Goal: Transaction & Acquisition: Purchase product/service

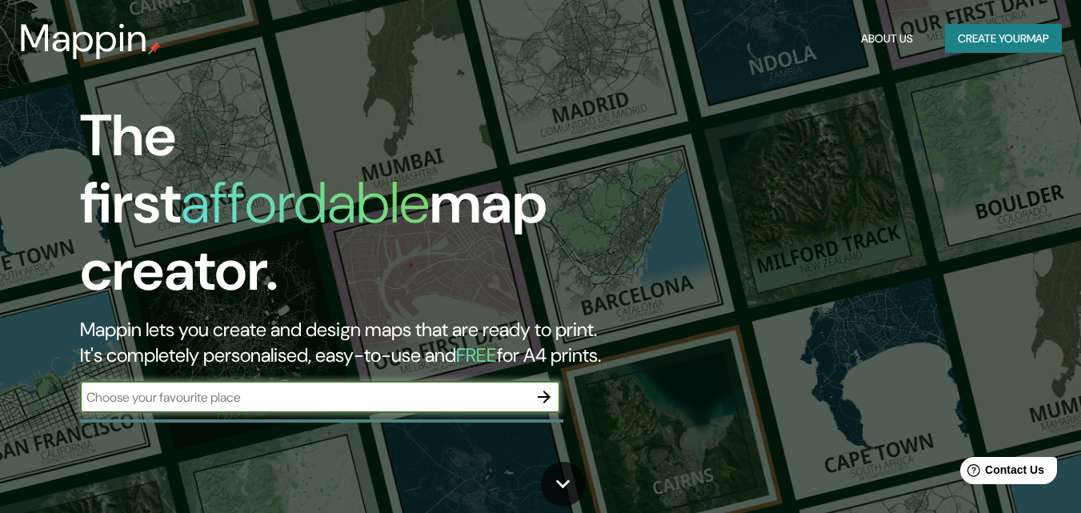
click at [214, 388] on input "text" at bounding box center [304, 397] width 448 height 18
type input "CHICLAYO"
click at [538, 391] on icon "button" at bounding box center [544, 397] width 13 height 13
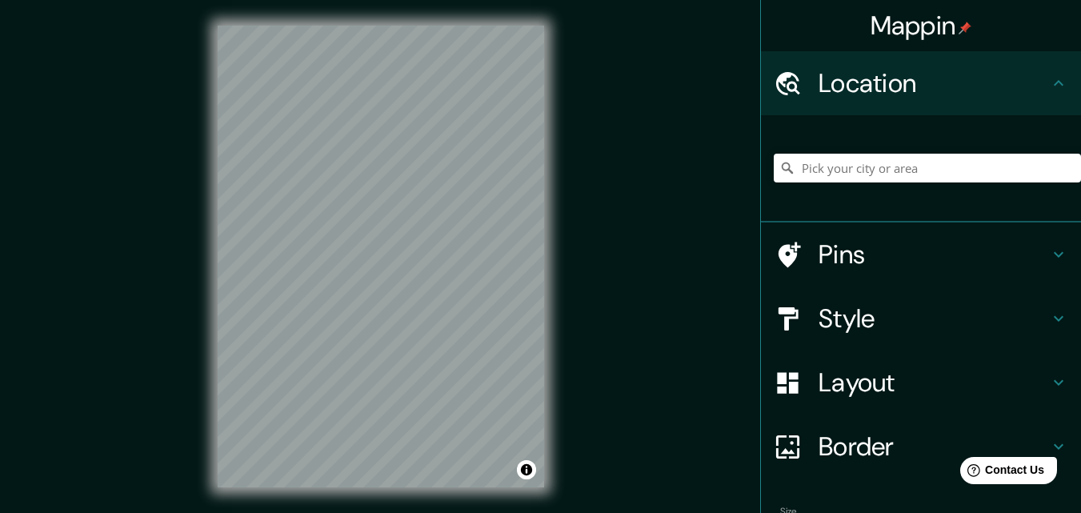
click at [819, 246] on h4 "Pins" at bounding box center [934, 254] width 230 height 32
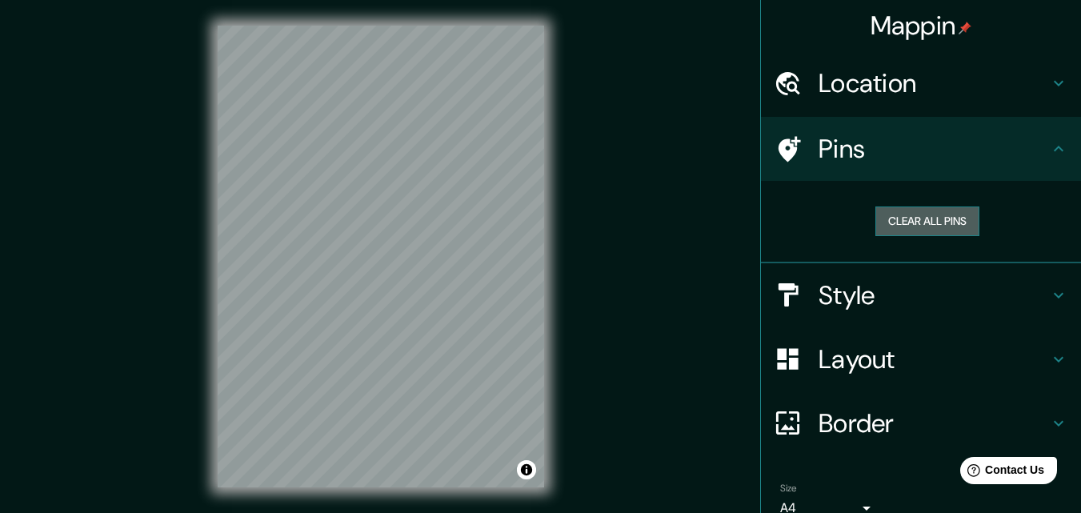
click at [936, 218] on button "Clear all pins" at bounding box center [927, 221] width 104 height 30
click at [883, 150] on h4 "Pins" at bounding box center [934, 149] width 230 height 32
click at [919, 222] on button "Clear all pins" at bounding box center [927, 221] width 104 height 30
click at [848, 305] on h4 "Style" at bounding box center [934, 295] width 230 height 32
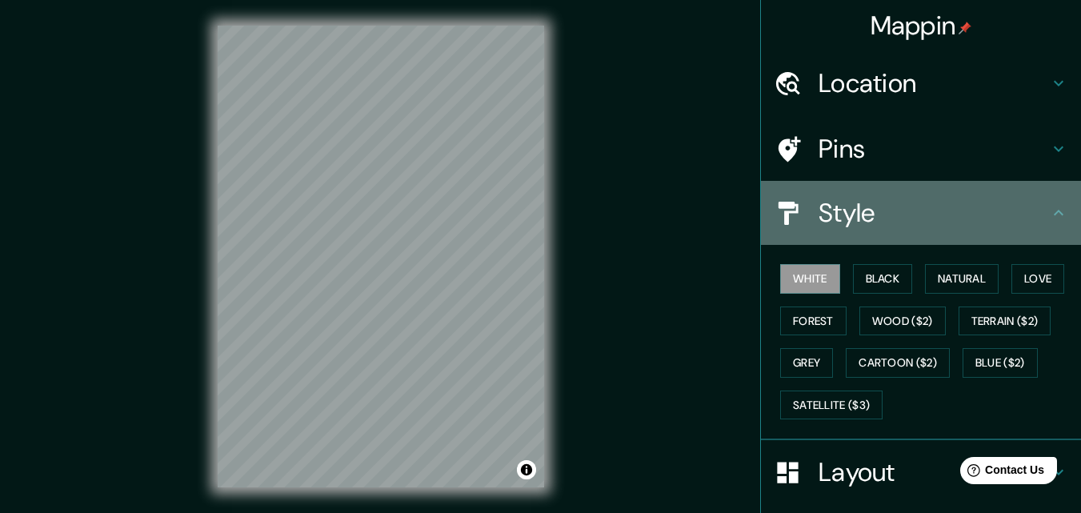
click at [836, 230] on div "Style" at bounding box center [921, 213] width 320 height 64
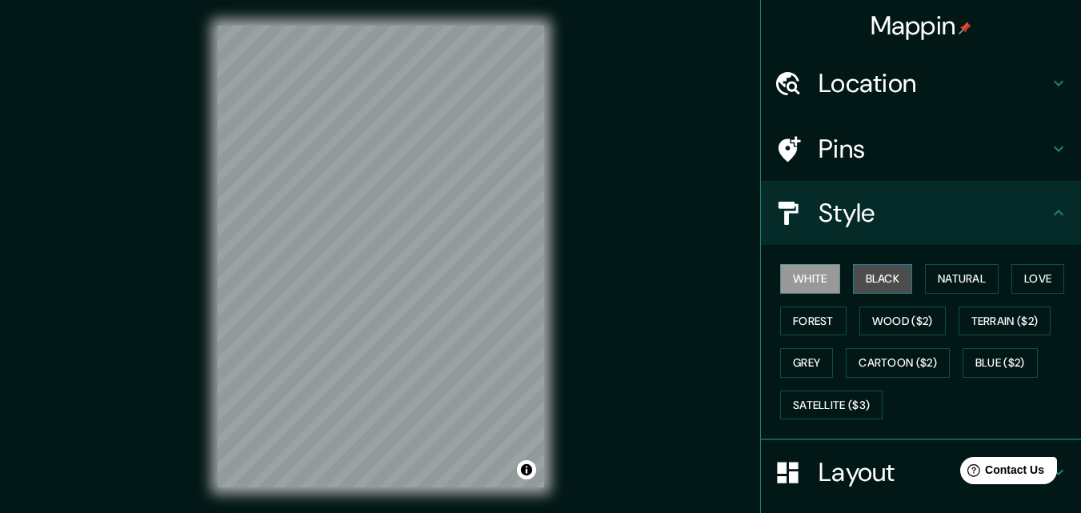
click at [890, 278] on button "Black" at bounding box center [883, 279] width 60 height 30
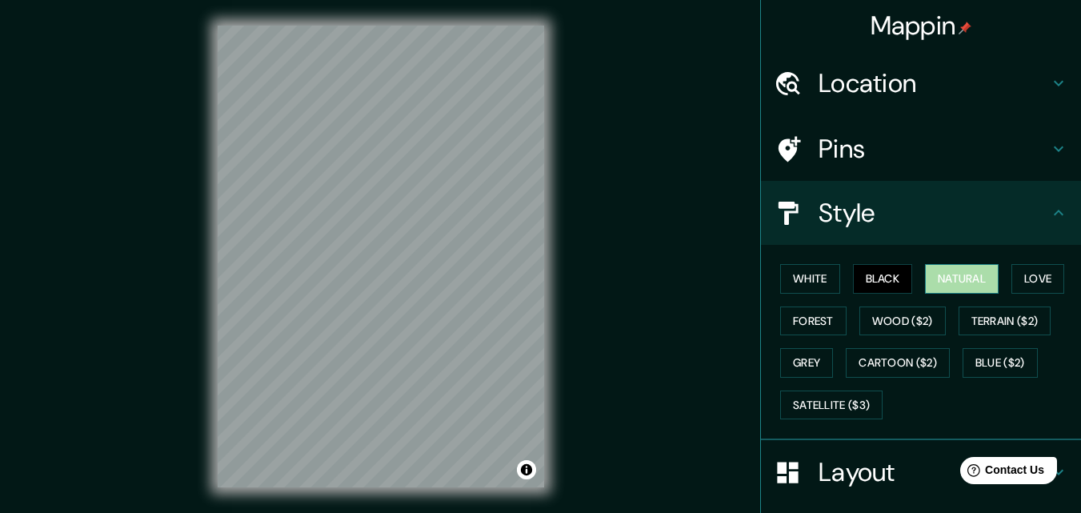
click at [963, 278] on button "Natural" at bounding box center [962, 279] width 74 height 30
click at [1029, 283] on button "Love" at bounding box center [1038, 279] width 53 height 30
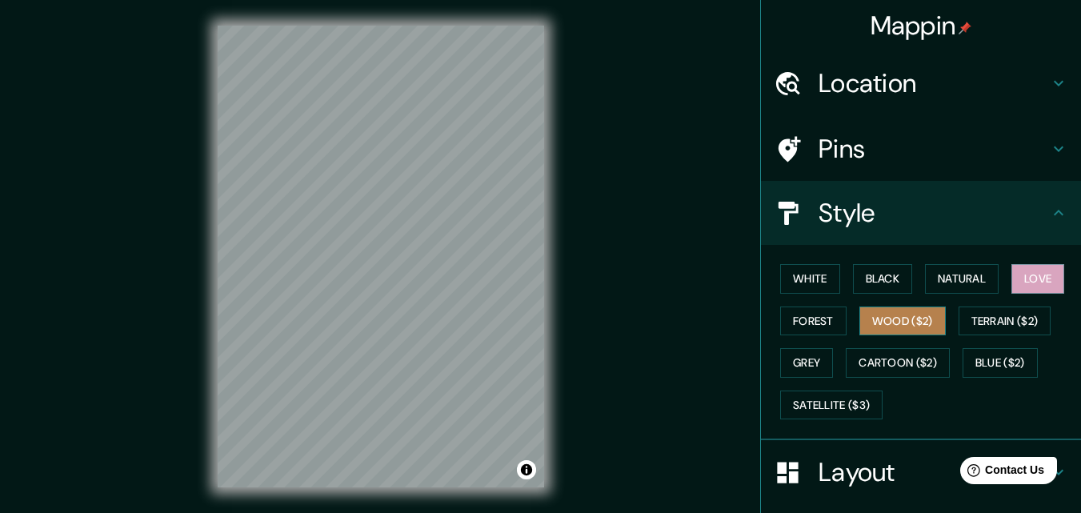
click at [910, 316] on button "Wood ($2)" at bounding box center [902, 321] width 86 height 30
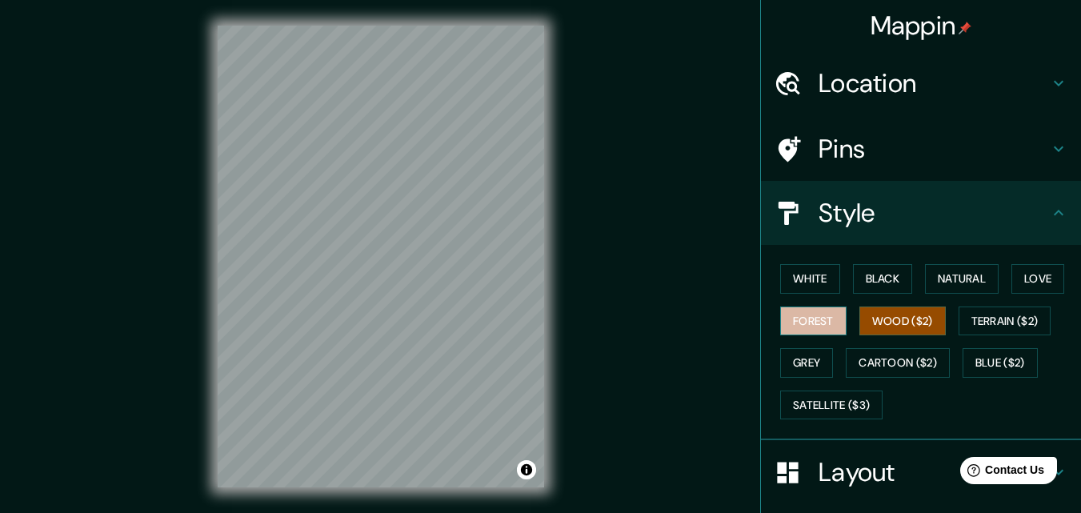
click at [811, 317] on button "Forest" at bounding box center [813, 321] width 66 height 30
click at [887, 319] on button "Wood ($2)" at bounding box center [902, 321] width 86 height 30
click at [993, 331] on button "Terrain ($2)" at bounding box center [1005, 321] width 93 height 30
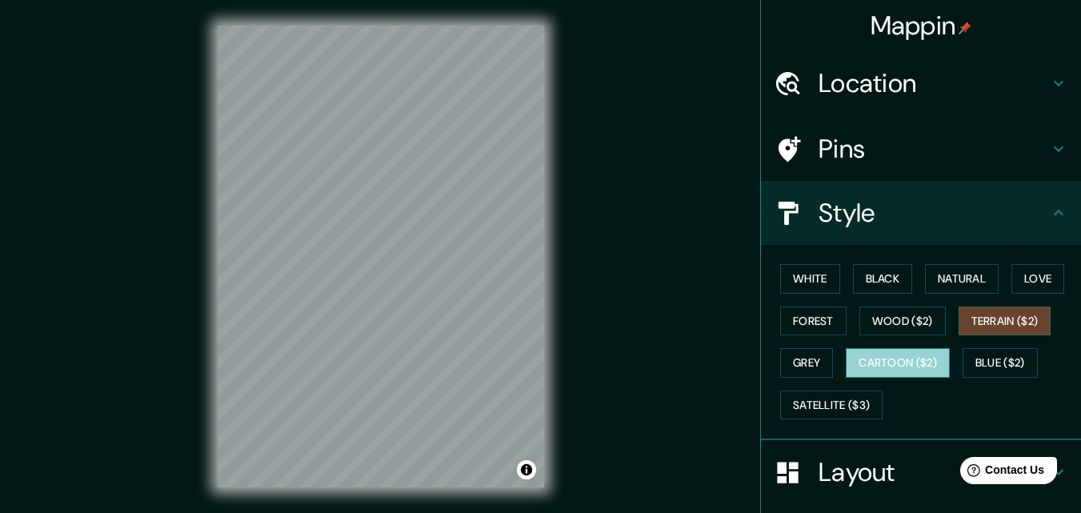
click at [892, 352] on button "Cartoon ($2)" at bounding box center [898, 363] width 104 height 30
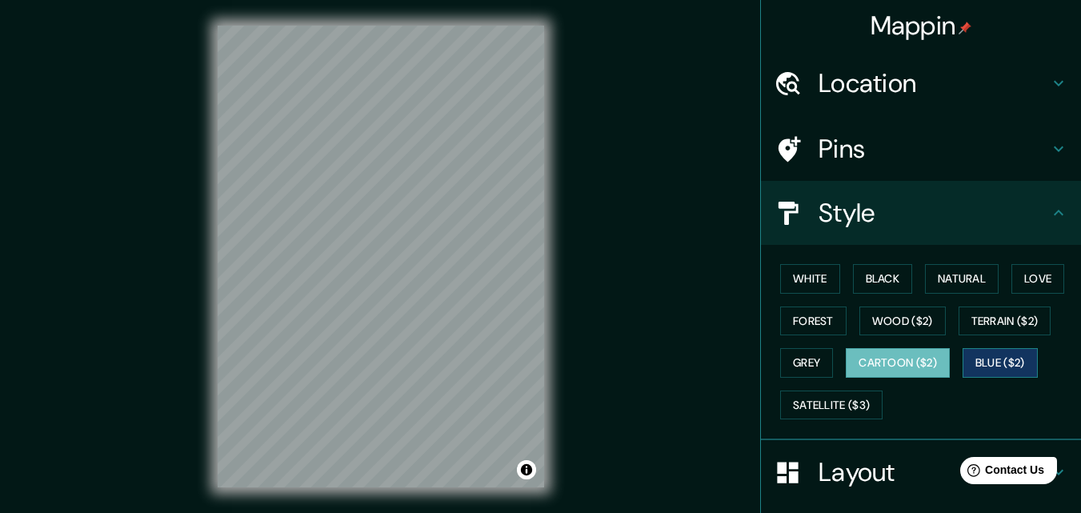
click at [979, 370] on button "Blue ($2)" at bounding box center [1000, 363] width 75 height 30
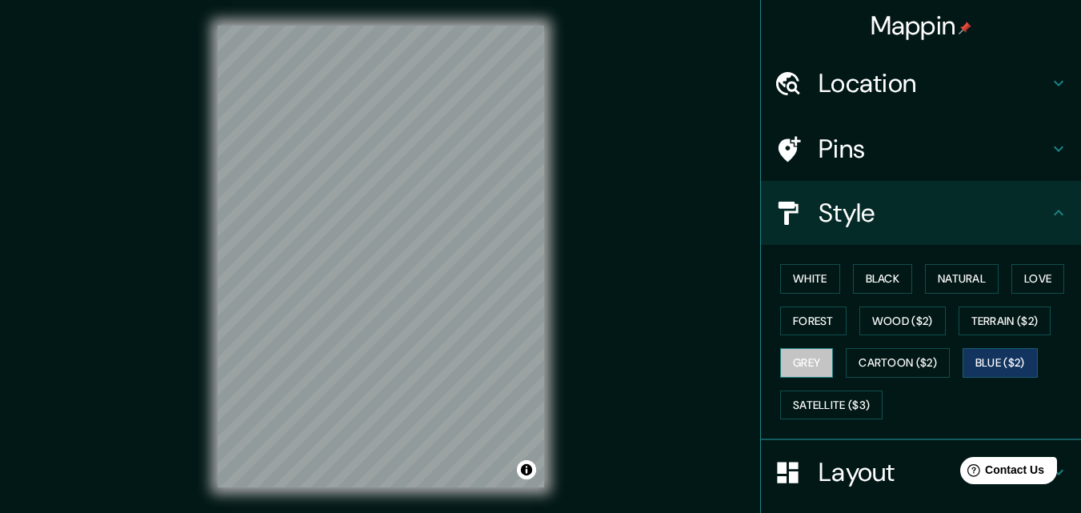
click at [802, 365] on button "Grey" at bounding box center [806, 363] width 53 height 30
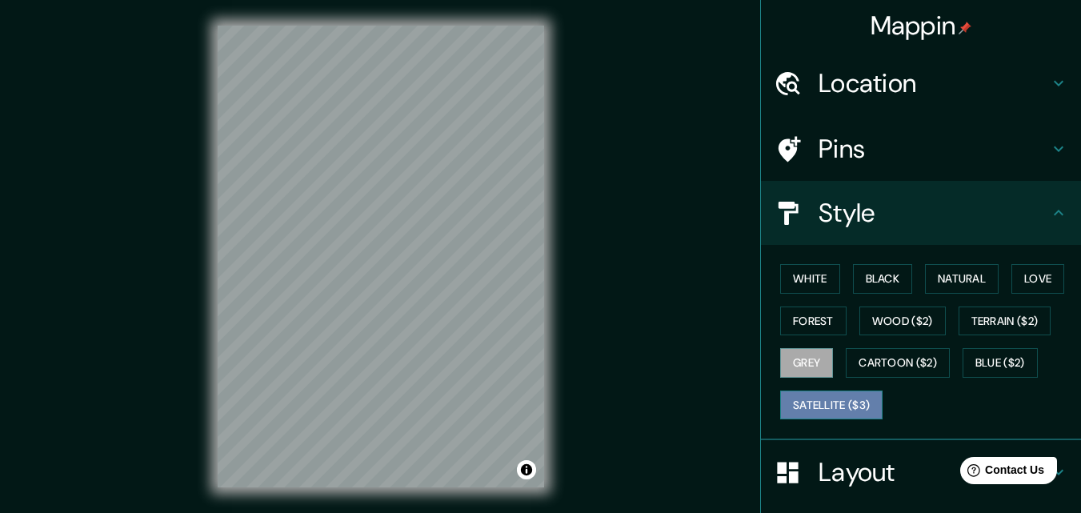
click at [830, 415] on button "Satellite ($3)" at bounding box center [831, 406] width 102 height 30
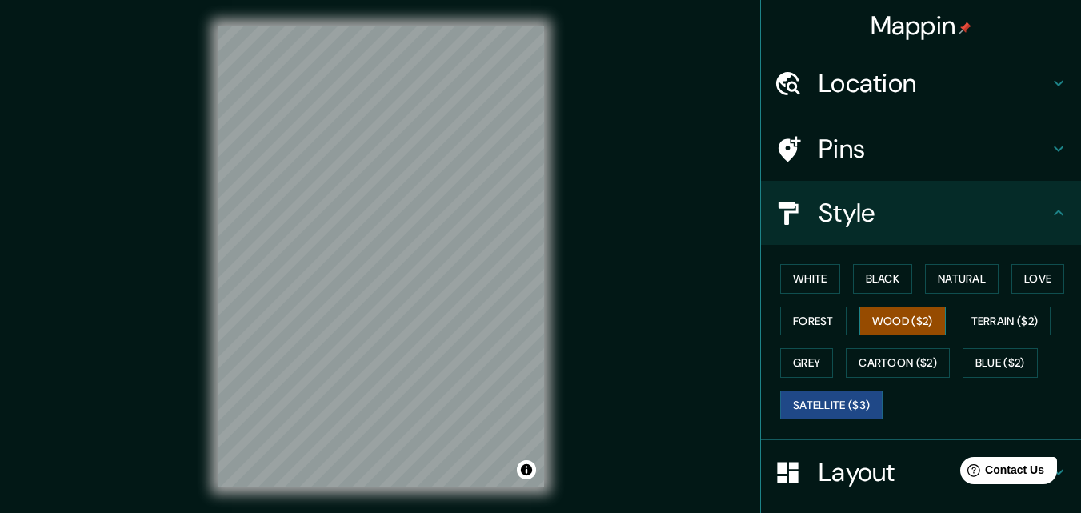
click at [875, 331] on button "Wood ($2)" at bounding box center [902, 321] width 86 height 30
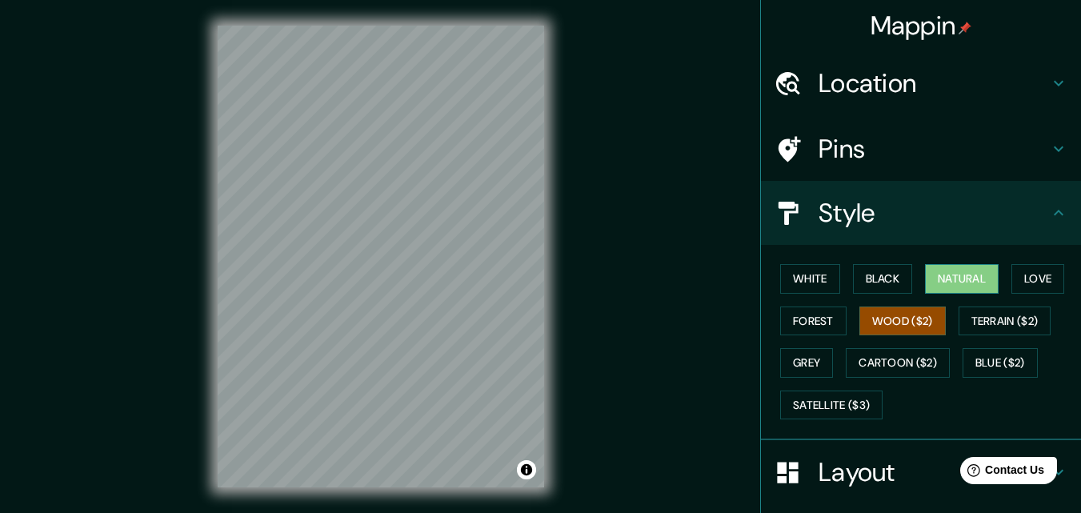
click at [932, 282] on button "Natural" at bounding box center [962, 279] width 74 height 30
click at [1012, 284] on button "Love" at bounding box center [1038, 279] width 53 height 30
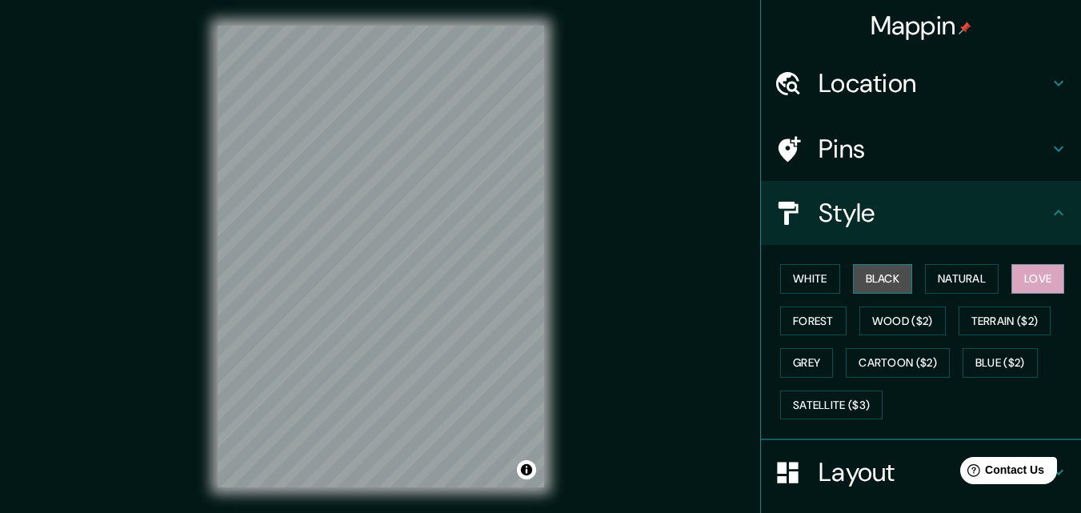
click at [858, 270] on button "Black" at bounding box center [883, 279] width 60 height 30
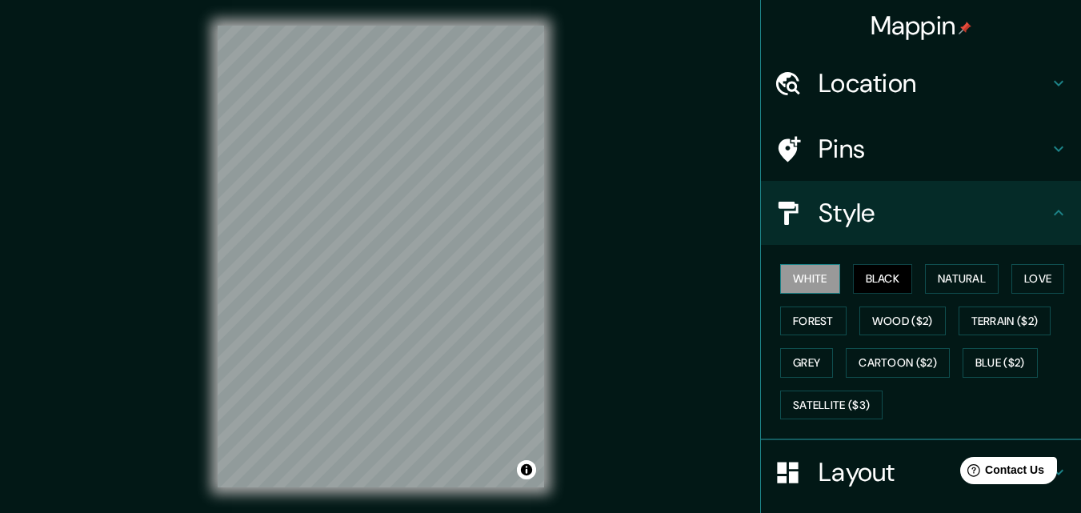
click at [801, 278] on button "White" at bounding box center [810, 279] width 60 height 30
click at [945, 286] on button "Natural" at bounding box center [962, 279] width 74 height 30
click at [822, 94] on h4 "Location" at bounding box center [934, 83] width 230 height 32
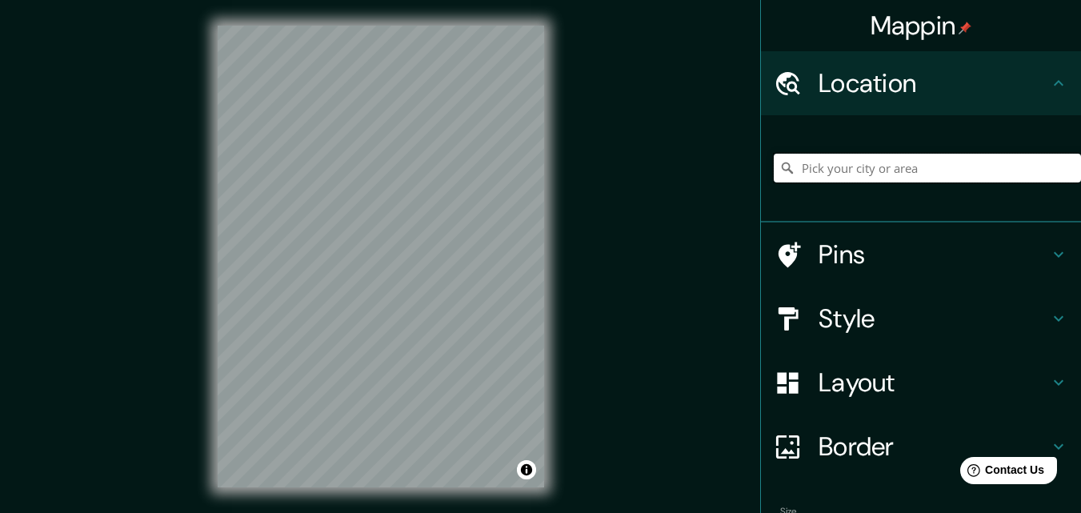
click at [831, 165] on input "Pick your city or area" at bounding box center [927, 168] width 307 height 29
click at [1040, 166] on input "Chiclayo, [GEOGRAPHIC_DATA], [GEOGRAPHIC_DATA], [GEOGRAPHIC_DATA]" at bounding box center [927, 168] width 307 height 29
type input "Chiclayo, [GEOGRAPHIC_DATA], [GEOGRAPHIC_DATA], [GEOGRAPHIC_DATA]"
click at [1062, 167] on icon "Clear" at bounding box center [1068, 168] width 13 height 13
click at [836, 166] on input "Pick your city or area" at bounding box center [927, 168] width 307 height 29
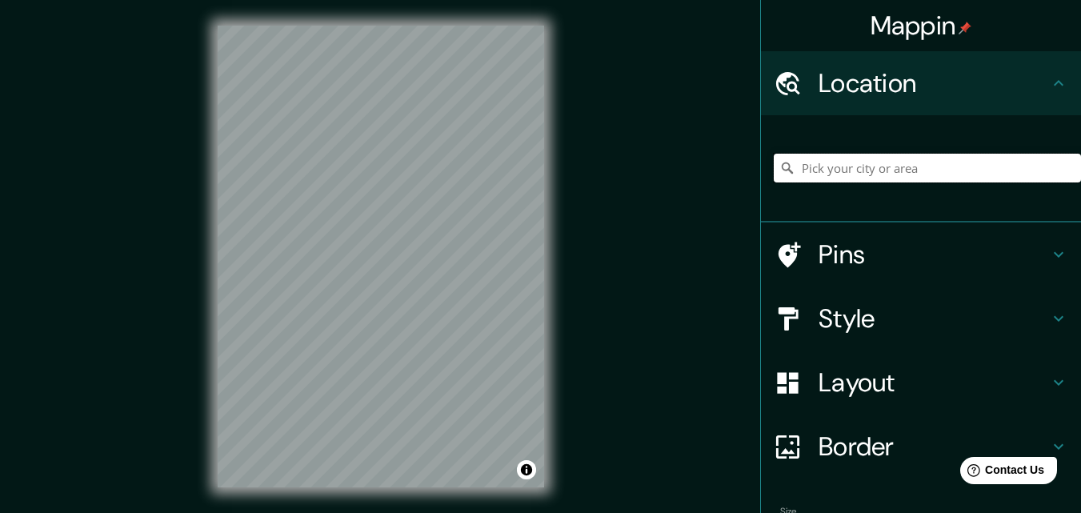
paste input "Av. [PERSON_NAME] & Av. [PERSON_NAME]"
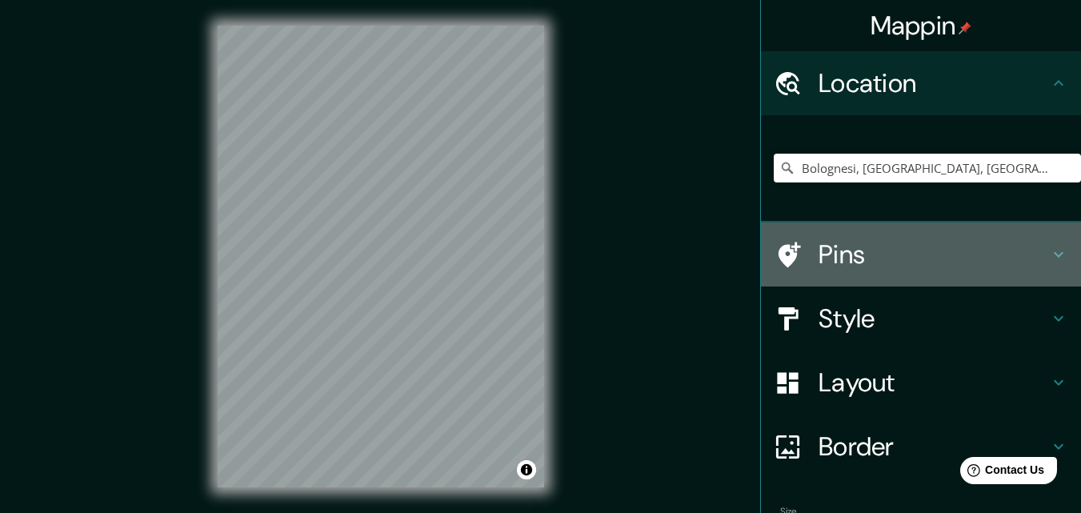
click at [796, 262] on div at bounding box center [796, 255] width 45 height 28
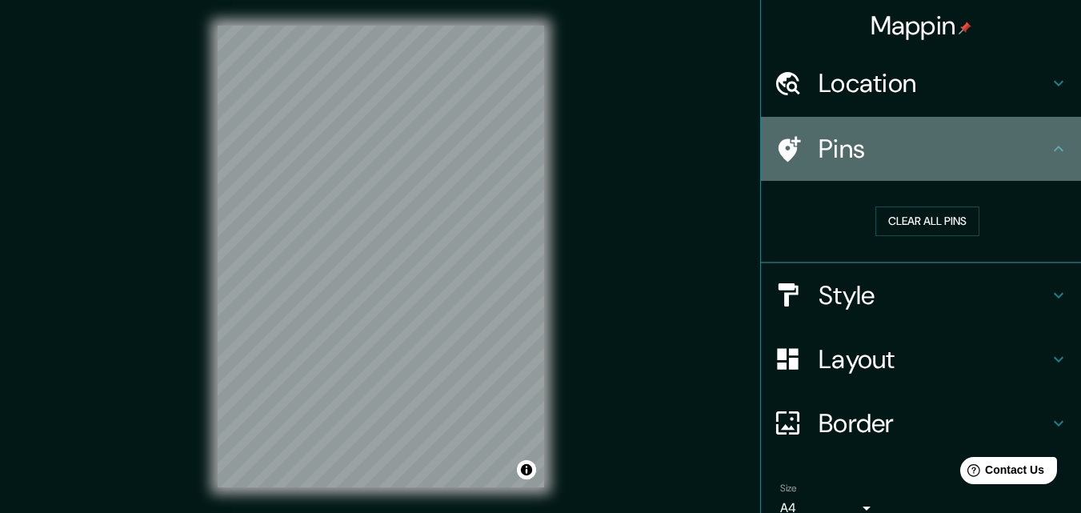
click at [786, 142] on icon at bounding box center [790, 149] width 22 height 26
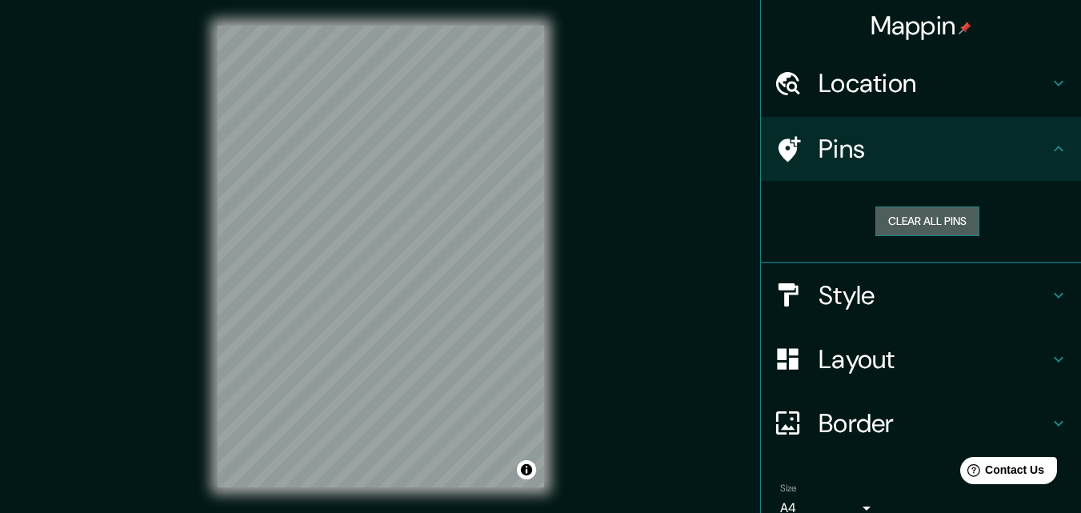
click at [917, 225] on button "Clear all pins" at bounding box center [927, 221] width 104 height 30
click at [871, 78] on h4 "Location" at bounding box center [934, 83] width 230 height 32
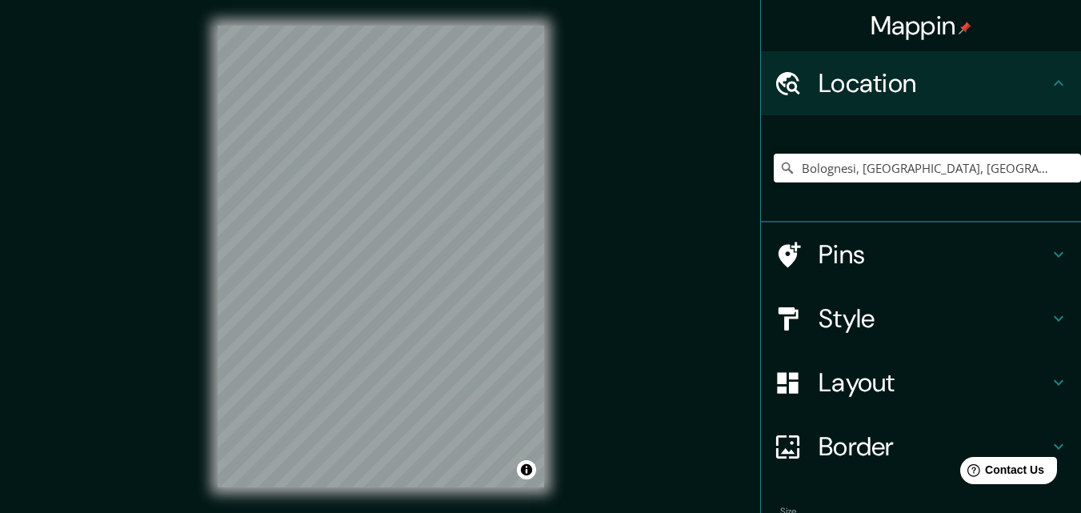
click at [1049, 249] on icon at bounding box center [1058, 254] width 19 height 19
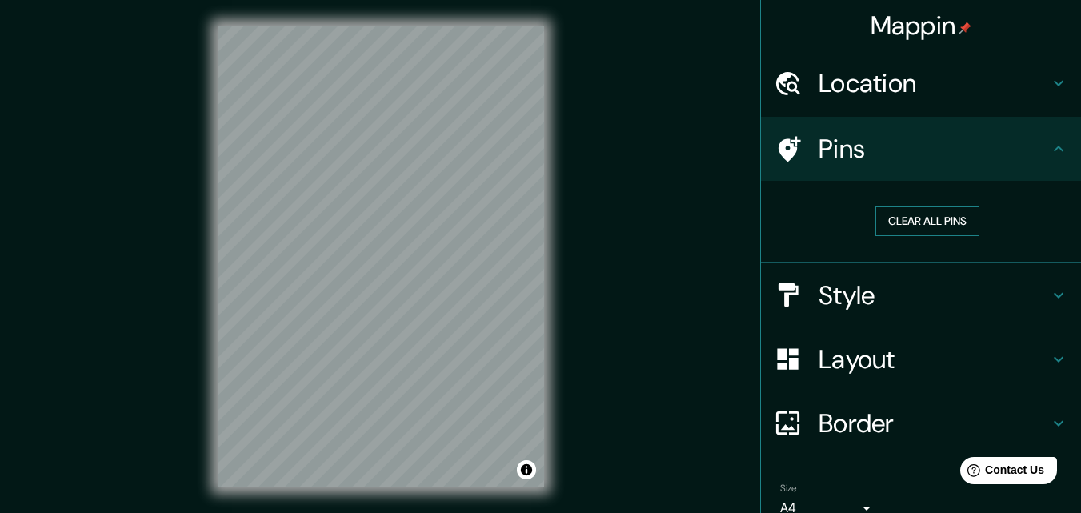
click at [908, 214] on button "Clear all pins" at bounding box center [927, 221] width 104 height 30
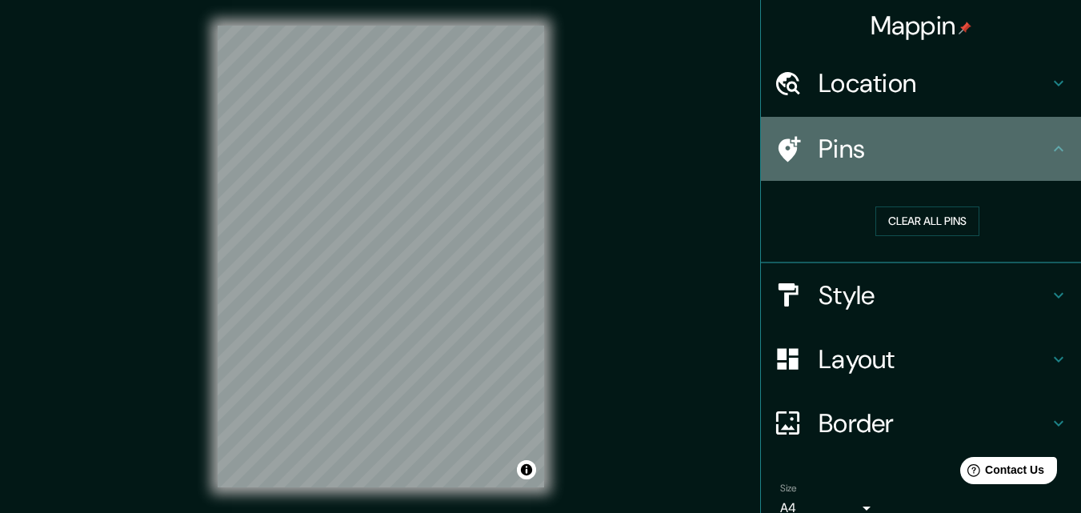
click at [855, 136] on h4 "Pins" at bounding box center [934, 149] width 230 height 32
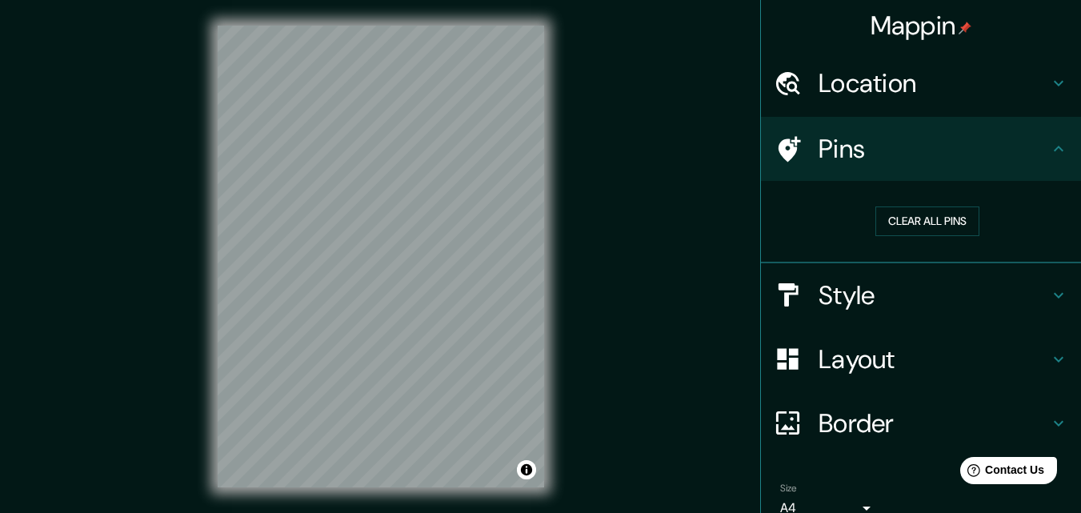
click at [855, 136] on h4 "Pins" at bounding box center [934, 149] width 230 height 32
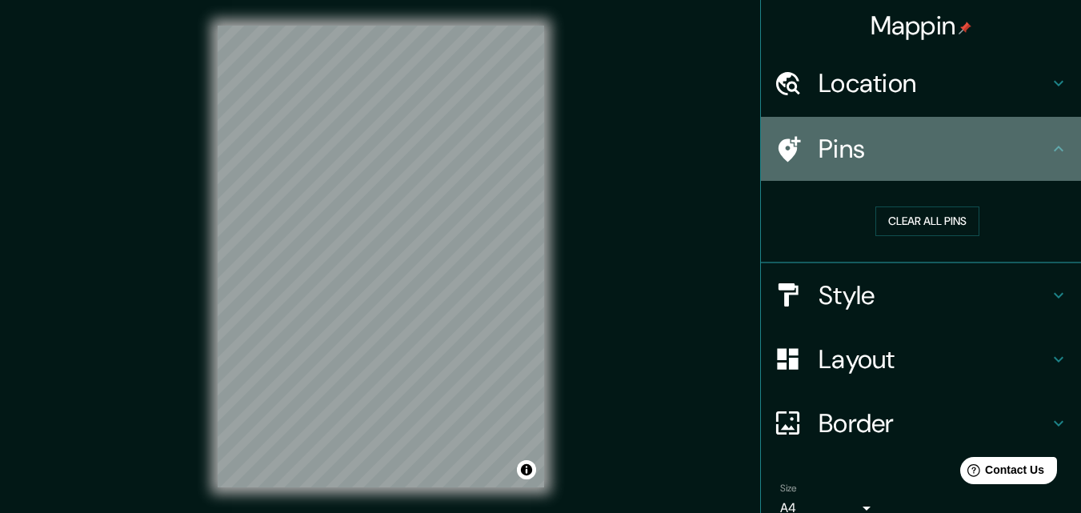
click at [855, 136] on h4 "Pins" at bounding box center [934, 149] width 230 height 32
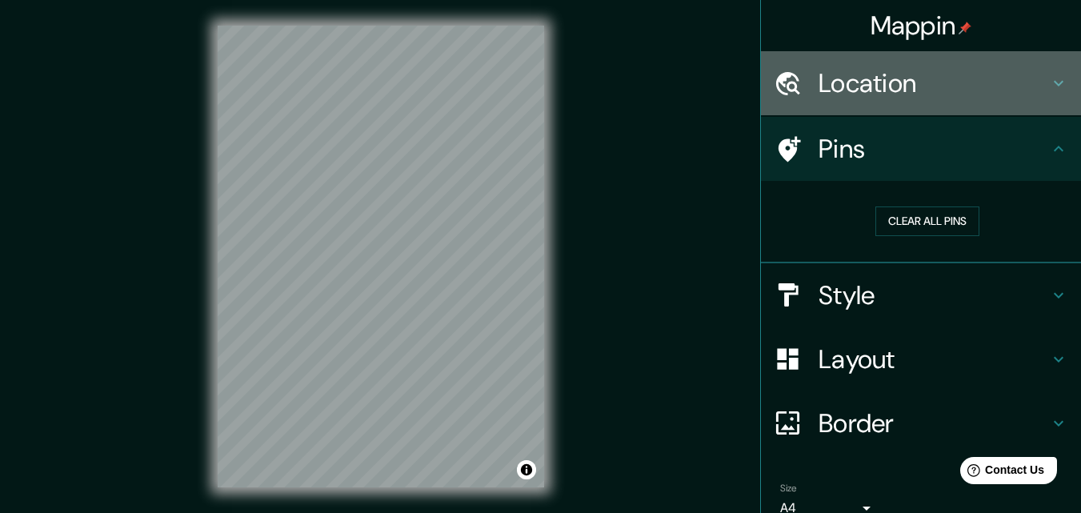
click at [915, 91] on h4 "Location" at bounding box center [934, 83] width 230 height 32
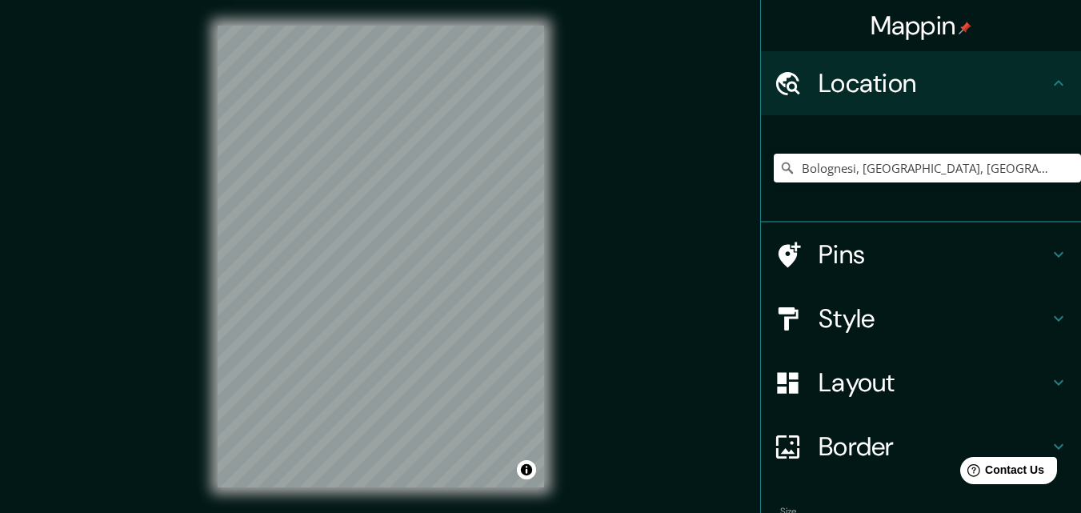
click at [915, 91] on h4 "Location" at bounding box center [934, 83] width 230 height 32
click at [1001, 315] on h4 "Style" at bounding box center [934, 318] width 230 height 32
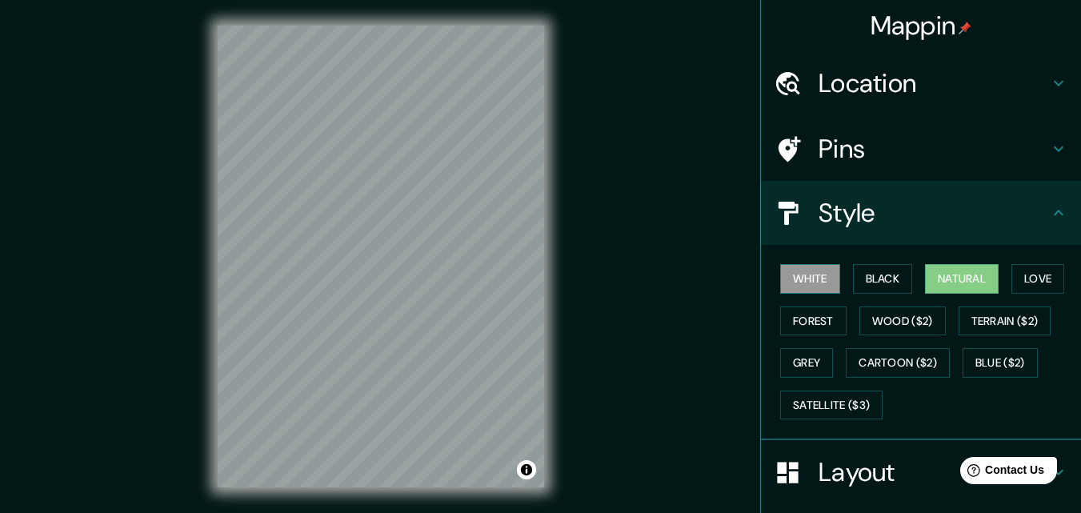
click at [807, 270] on button "White" at bounding box center [810, 279] width 60 height 30
click at [861, 285] on button "Black" at bounding box center [883, 279] width 60 height 30
click at [1004, 280] on div "White Black Natural Love Forest Wood ($2) Terrain ($2) Grey Cartoon ($2) Blue (…" at bounding box center [927, 342] width 307 height 168
click at [972, 279] on button "Natural" at bounding box center [962, 279] width 74 height 30
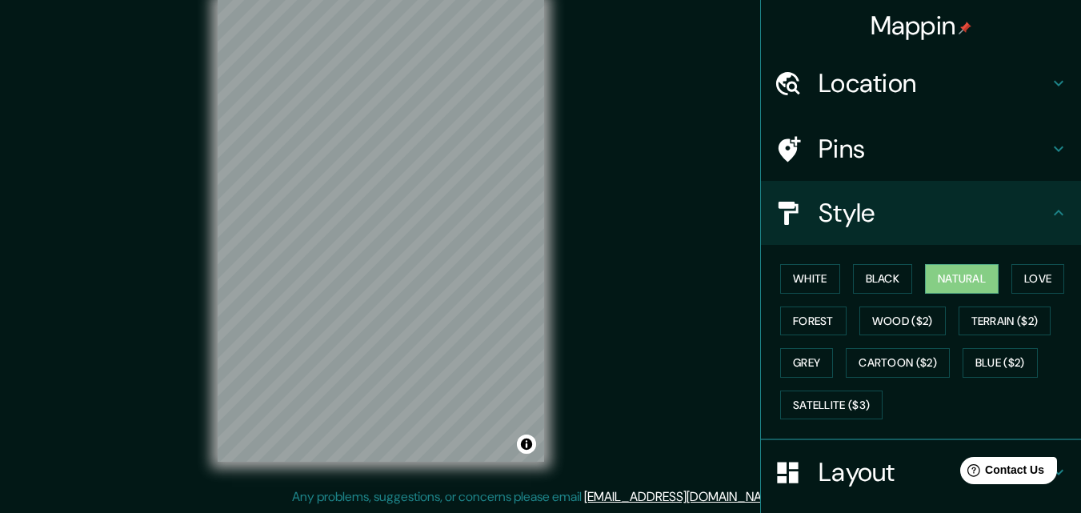
click at [933, 73] on h4 "Location" at bounding box center [934, 83] width 230 height 32
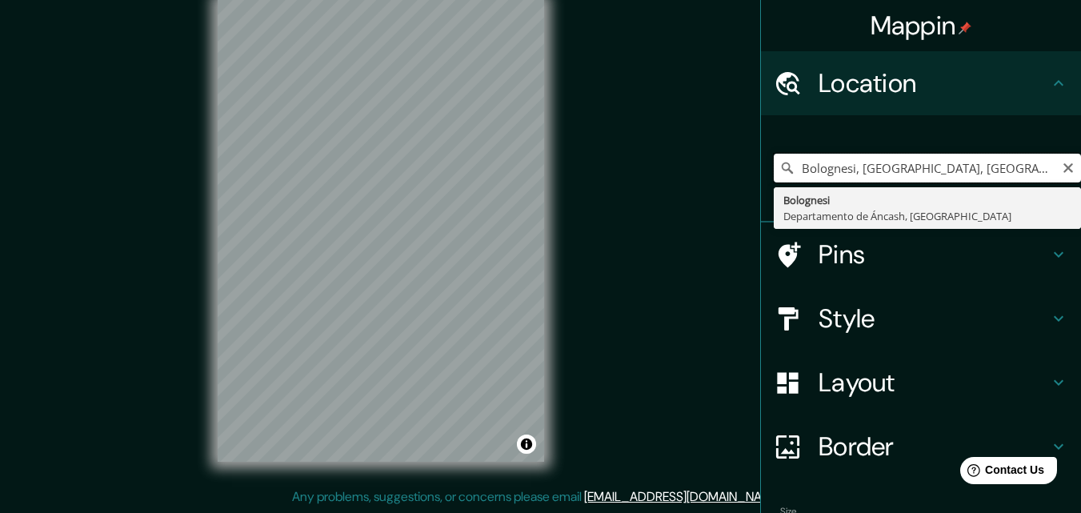
click at [1036, 168] on input "Bolognesi, [GEOGRAPHIC_DATA], [GEOGRAPHIC_DATA]" at bounding box center [927, 168] width 307 height 29
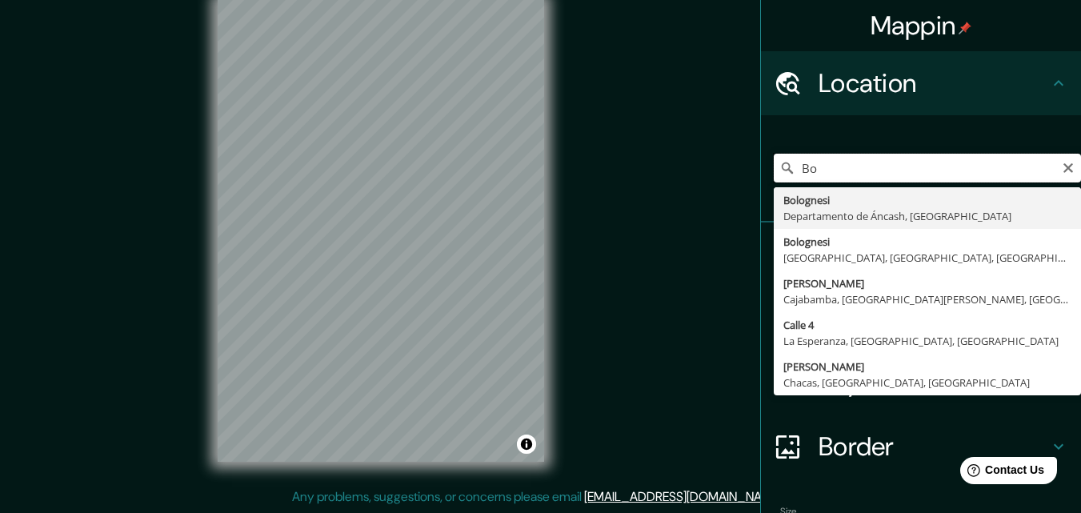
type input "B"
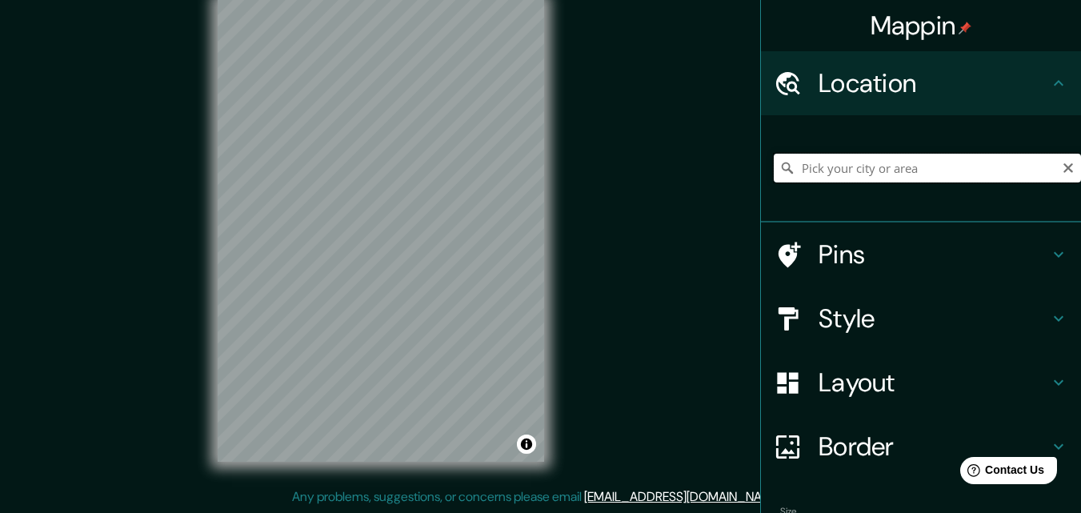
drag, startPoint x: 1036, startPoint y: 168, endPoint x: 1008, endPoint y: 186, distance: 32.4
click at [823, 158] on input "Pick your city or area" at bounding box center [927, 168] width 307 height 29
paste input "Av. [PERSON_NAME] & Av. [PERSON_NAME]"
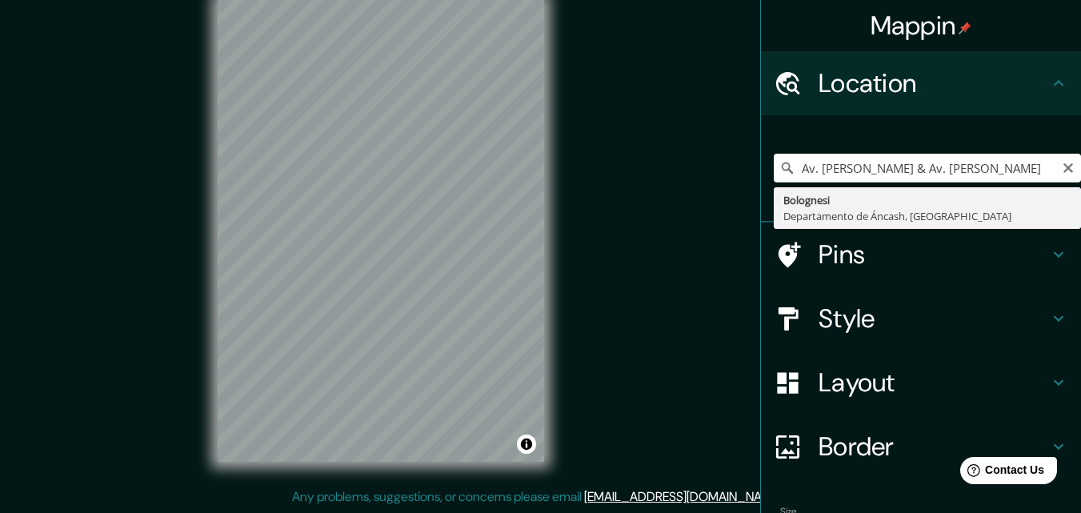
click at [1024, 163] on input "Av. [PERSON_NAME] & Av. [PERSON_NAME]" at bounding box center [927, 168] width 307 height 29
type input "A"
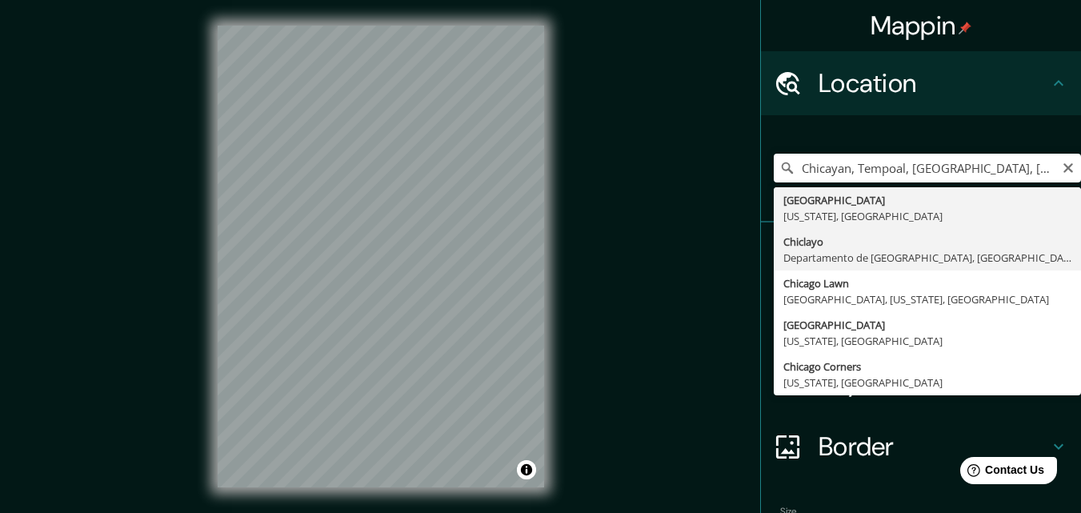
type input "Chiclayo, Departamento de [GEOGRAPHIC_DATA], [GEOGRAPHIC_DATA]"
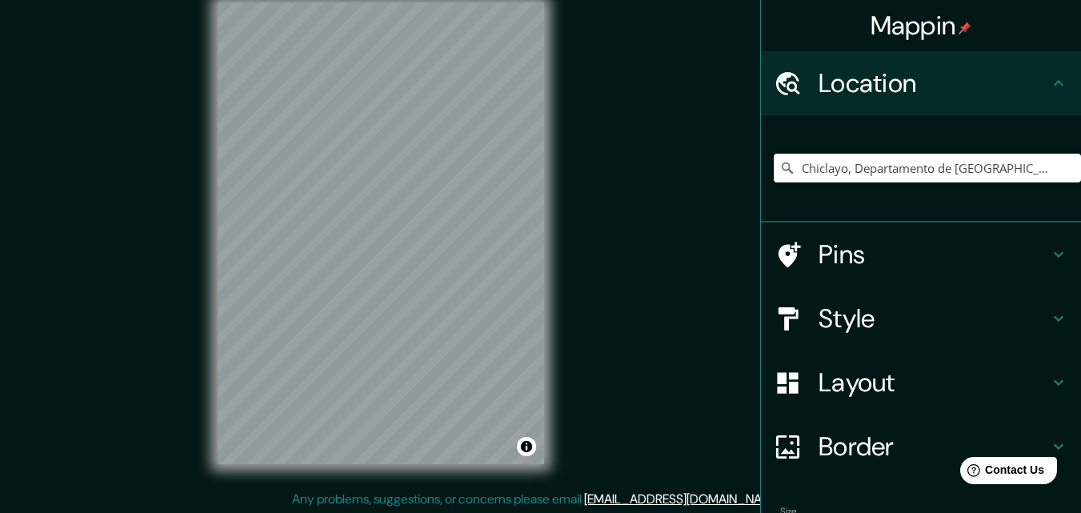
scroll to position [26, 0]
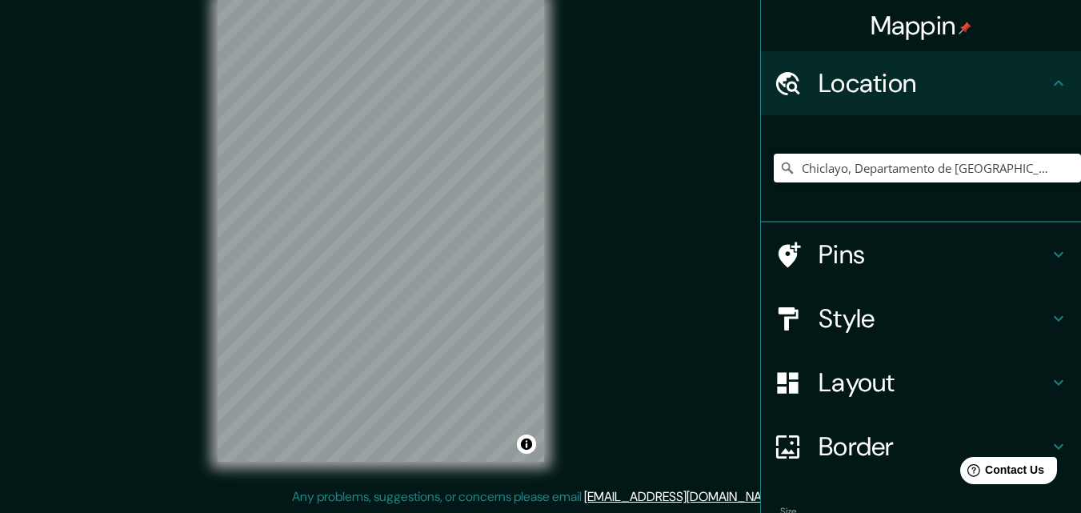
click at [1049, 250] on icon at bounding box center [1058, 254] width 19 height 19
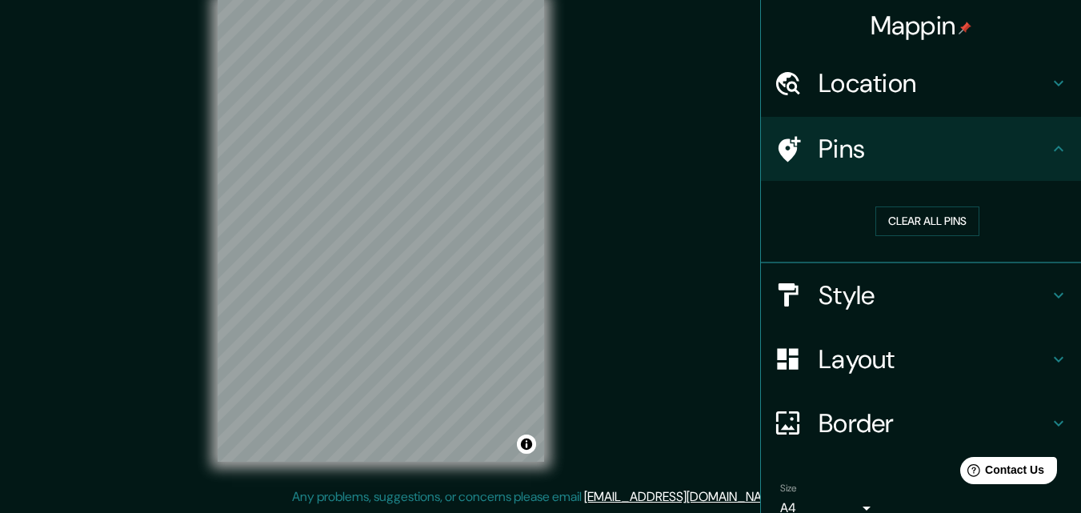
click at [1049, 154] on icon at bounding box center [1058, 148] width 19 height 19
click at [1049, 293] on icon at bounding box center [1058, 295] width 19 height 19
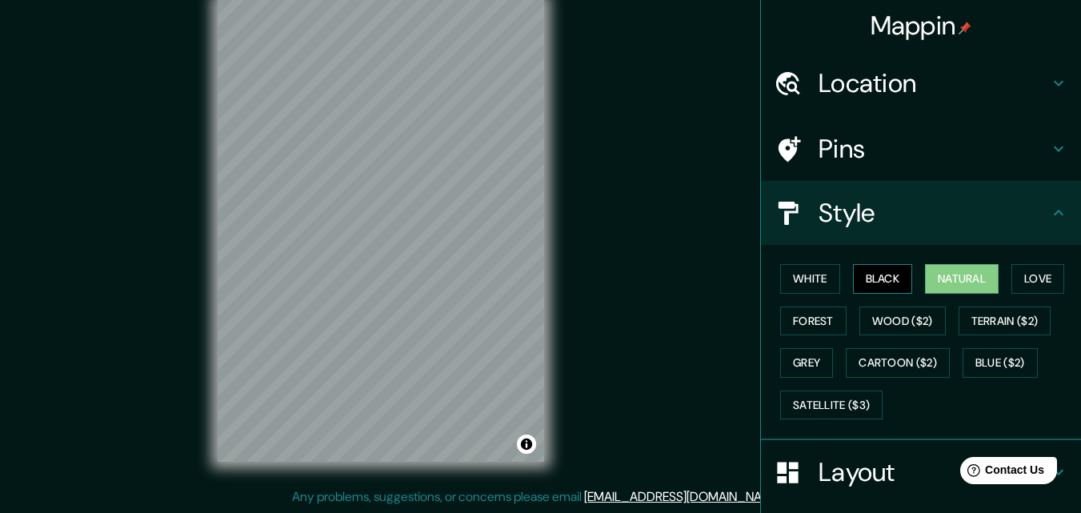
click at [877, 278] on button "Black" at bounding box center [883, 279] width 60 height 30
drag, startPoint x: 910, startPoint y: 302, endPoint x: 903, endPoint y: 313, distance: 12.2
click at [910, 306] on div "White Black Natural Love Forest Wood ($2) Terrain ($2) Grey Cartoon ($2) Blue (…" at bounding box center [927, 342] width 307 height 168
click at [903, 311] on button "Wood ($2)" at bounding box center [902, 321] width 86 height 30
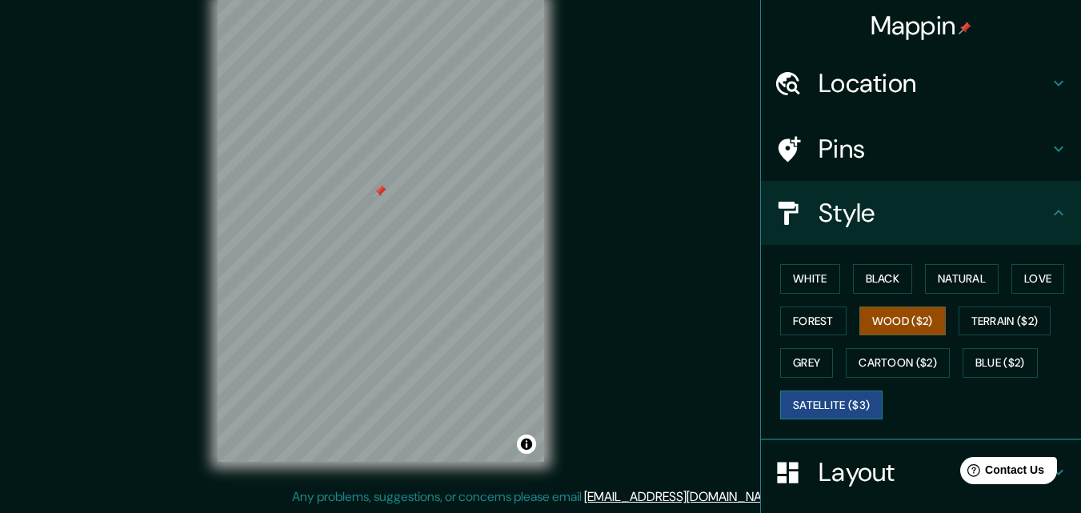
click at [847, 405] on button "Satellite ($3)" at bounding box center [831, 406] width 102 height 30
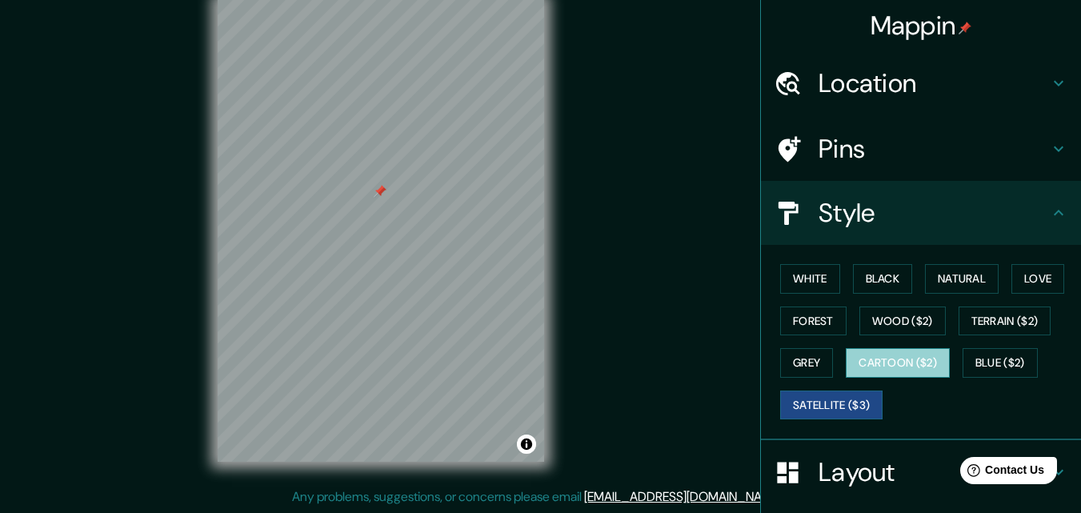
click at [888, 363] on button "Cartoon ($2)" at bounding box center [898, 363] width 104 height 30
click at [845, 413] on button "Satellite ($3)" at bounding box center [831, 406] width 102 height 30
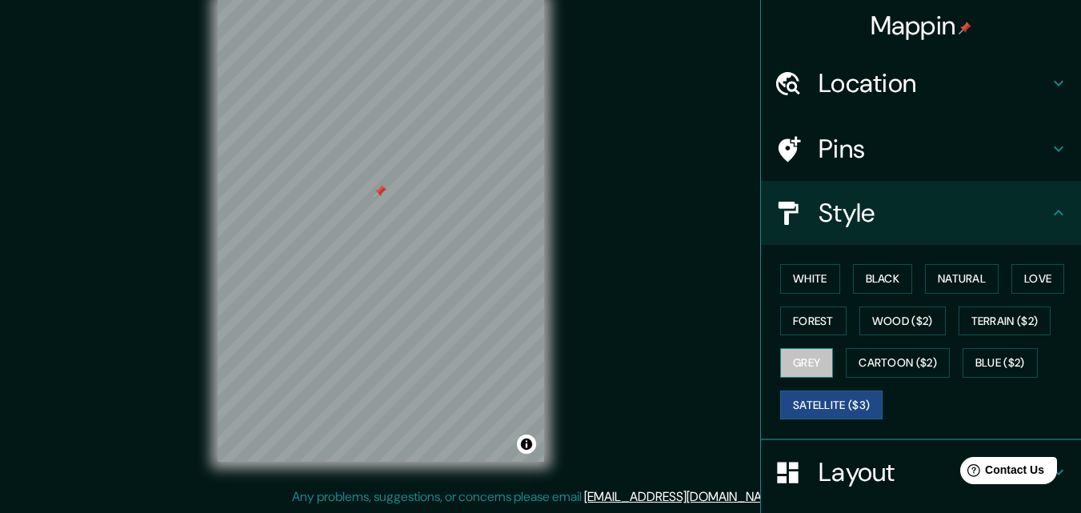
click at [807, 371] on button "Grey" at bounding box center [806, 363] width 53 height 30
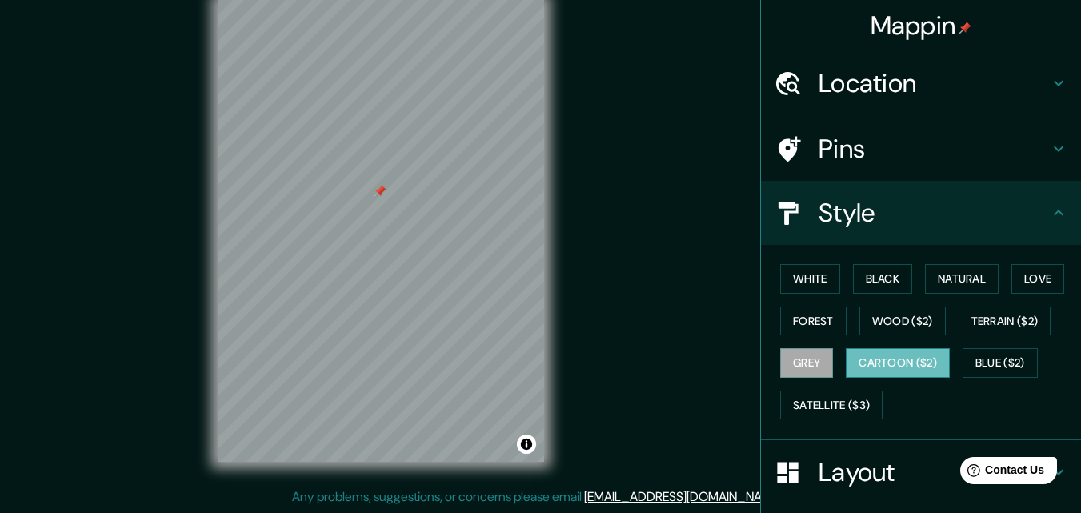
click at [848, 366] on button "Cartoon ($2)" at bounding box center [898, 363] width 104 height 30
click at [793, 399] on button "Satellite ($3)" at bounding box center [831, 406] width 102 height 30
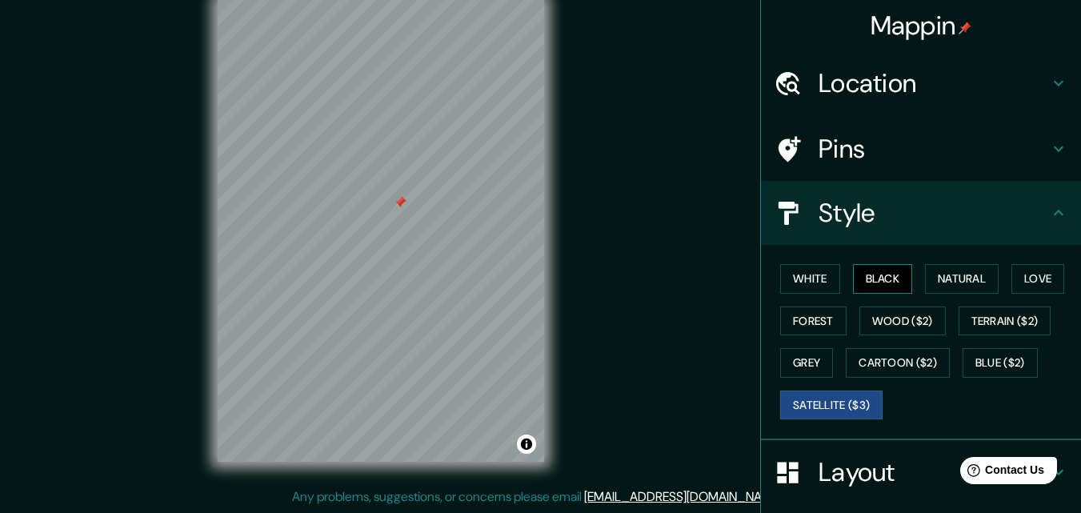
click at [873, 282] on button "Black" at bounding box center [883, 279] width 60 height 30
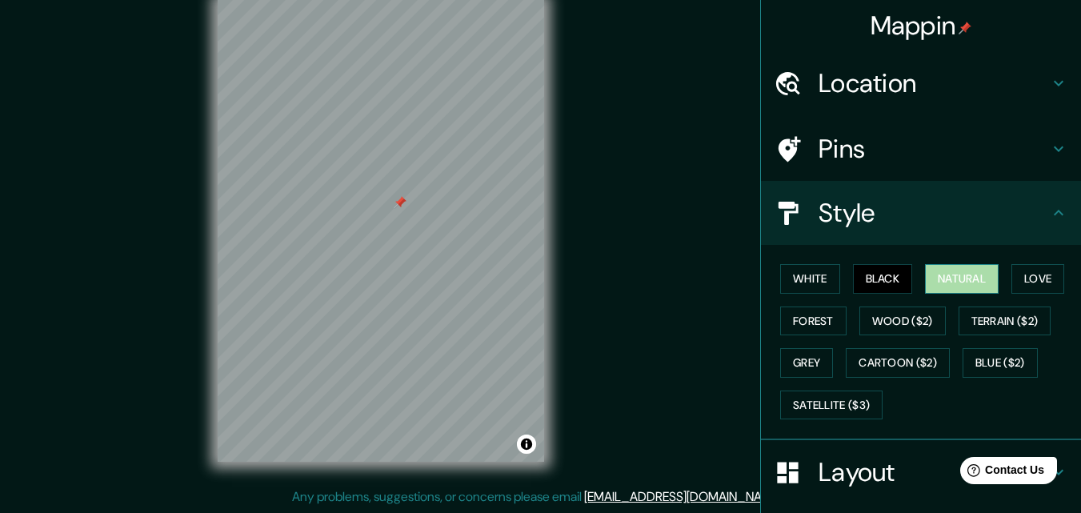
click at [928, 278] on button "Natural" at bounding box center [962, 279] width 74 height 30
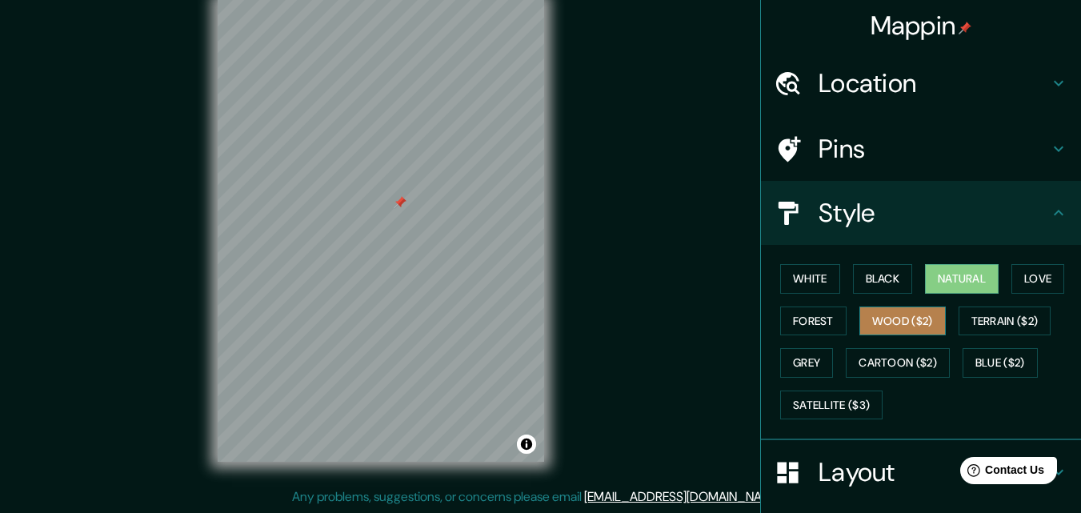
click at [899, 319] on button "Wood ($2)" at bounding box center [902, 321] width 86 height 30
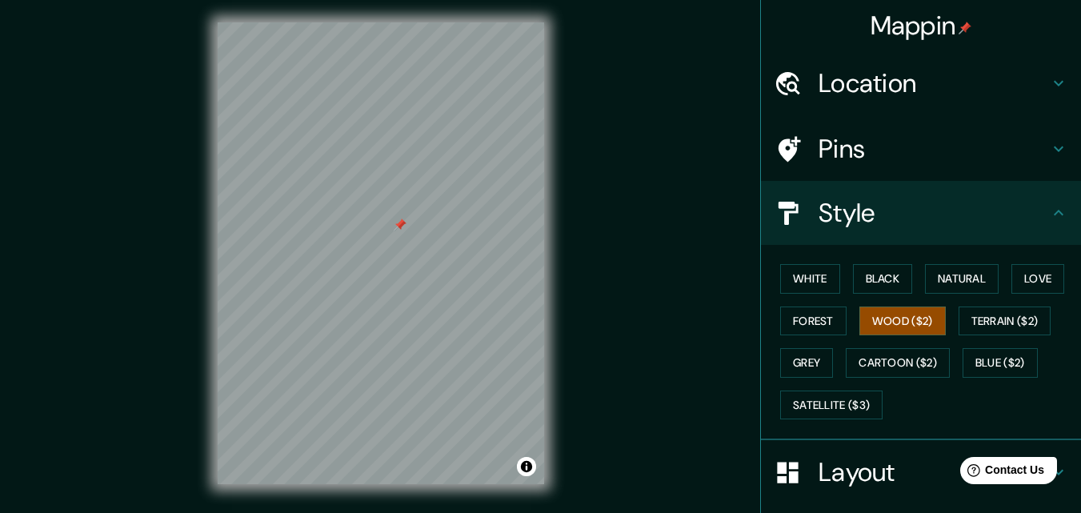
scroll to position [0, 0]
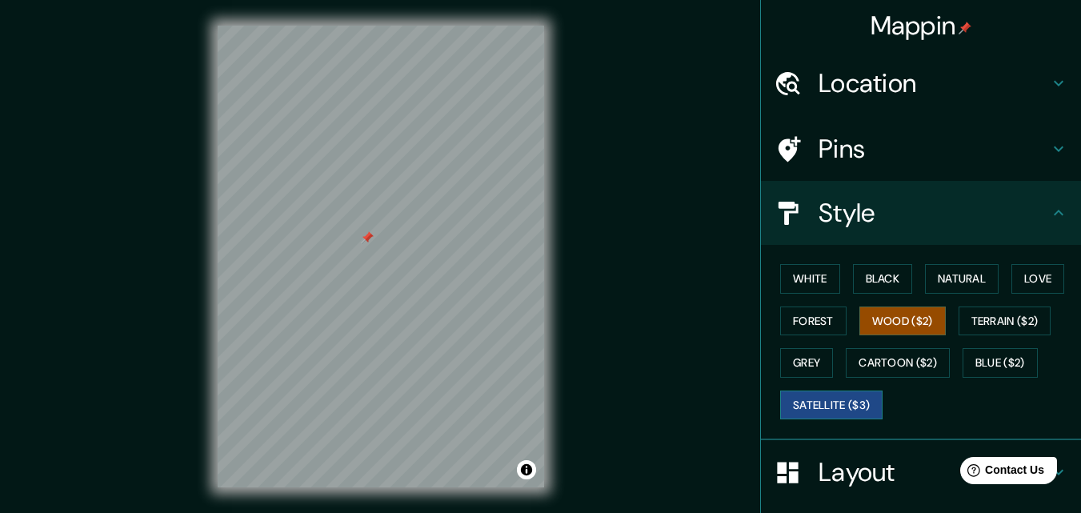
click at [839, 402] on button "Satellite ($3)" at bounding box center [831, 406] width 102 height 30
click at [664, 274] on div "Mappin Location [GEOGRAPHIC_DATA], [GEOGRAPHIC_DATA], [GEOGRAPHIC_DATA] Pins St…" at bounding box center [540, 269] width 1081 height 539
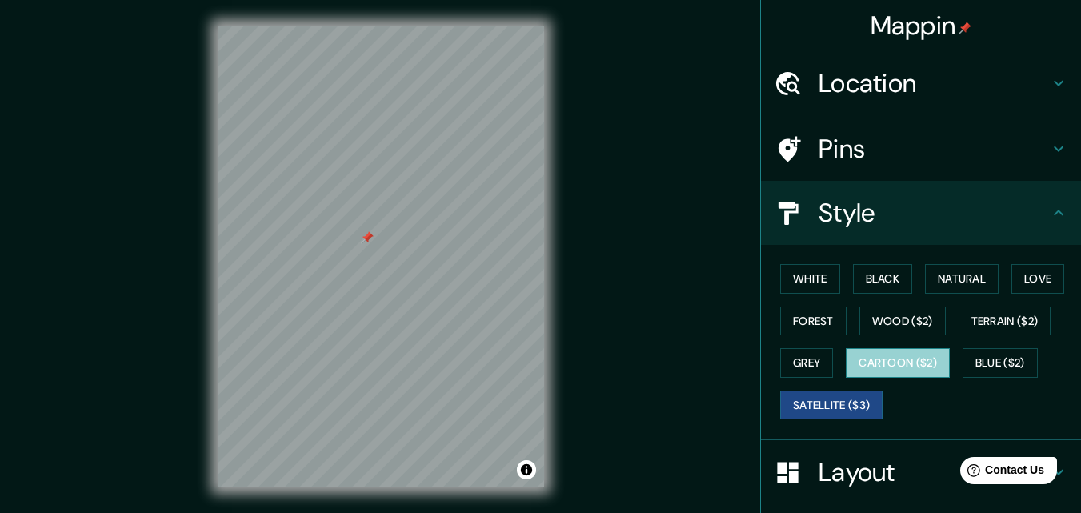
click at [883, 360] on button "Cartoon ($2)" at bounding box center [898, 363] width 104 height 30
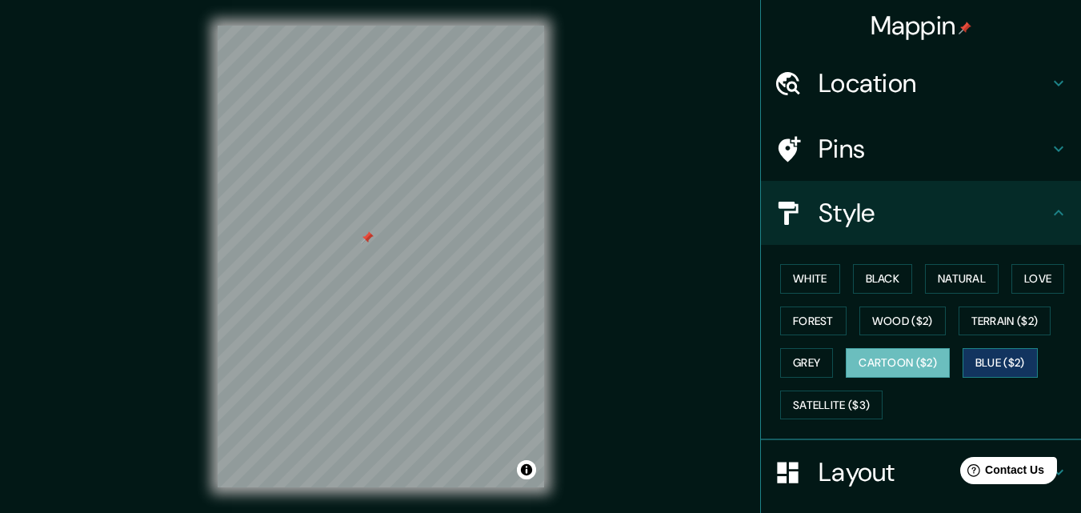
click at [979, 359] on button "Blue ($2)" at bounding box center [1000, 363] width 75 height 30
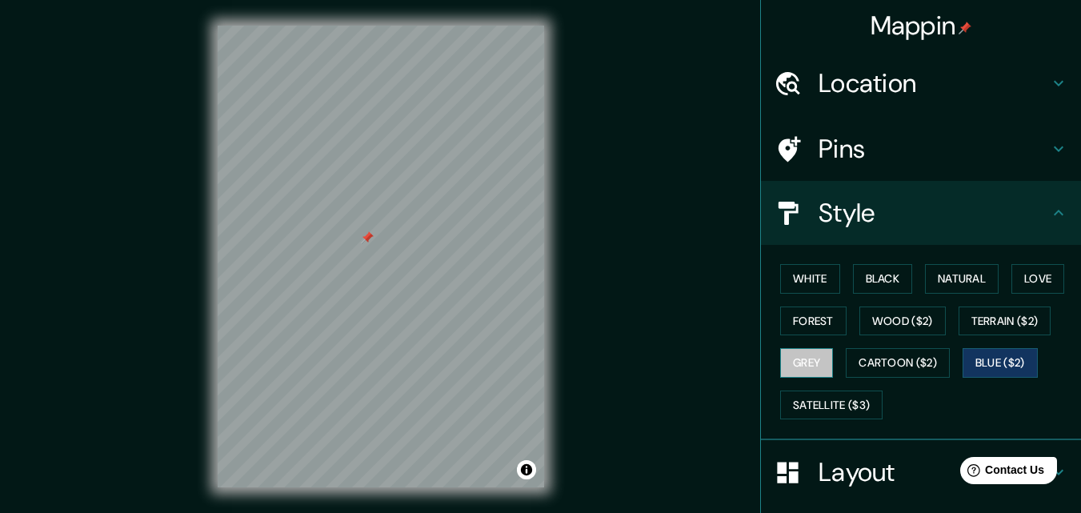
click at [805, 366] on button "Grey" at bounding box center [806, 363] width 53 height 30
click at [819, 322] on button "Forest" at bounding box center [813, 321] width 66 height 30
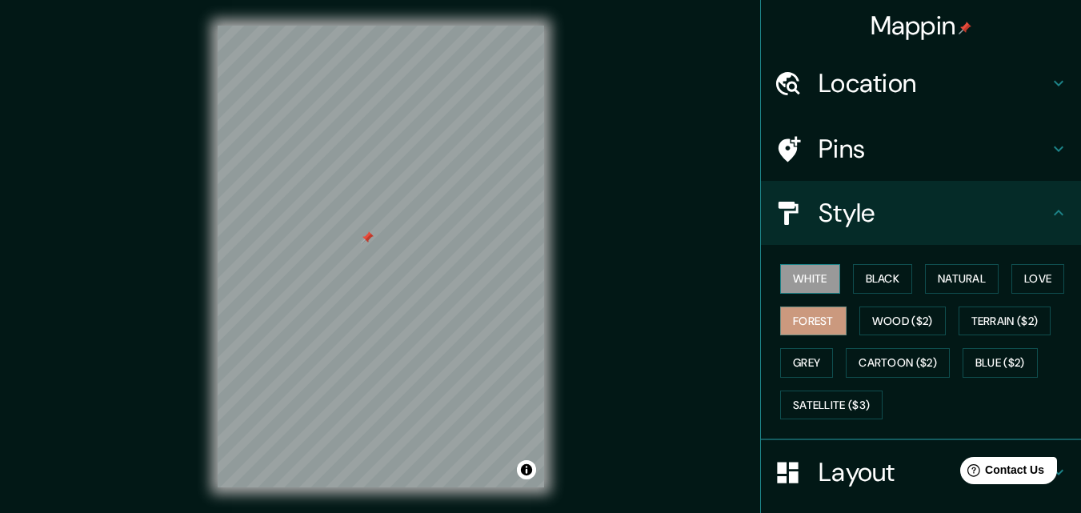
click at [804, 270] on button "White" at bounding box center [810, 279] width 60 height 30
click at [901, 331] on button "Wood ($2)" at bounding box center [902, 321] width 86 height 30
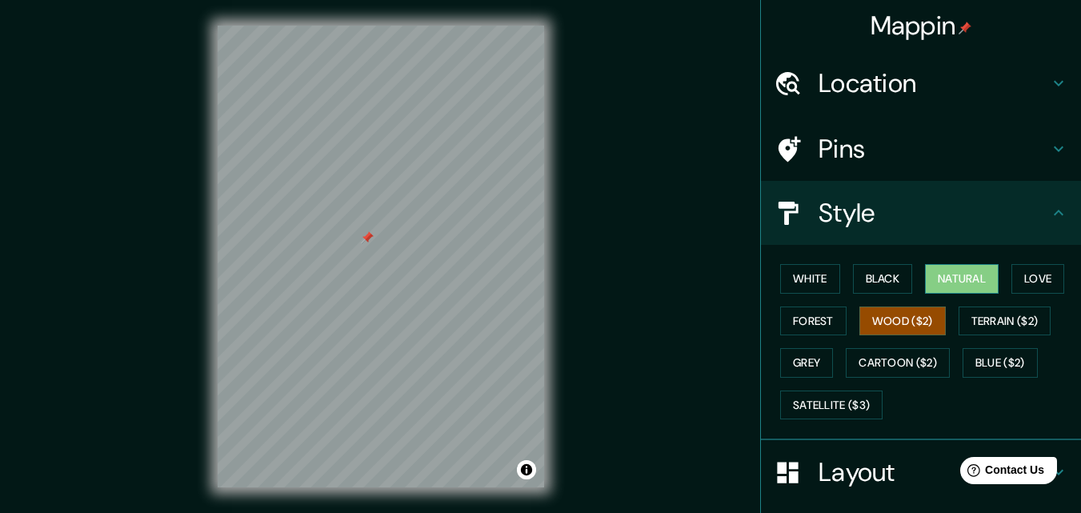
click at [956, 274] on button "Natural" at bounding box center [962, 279] width 74 height 30
click at [1016, 279] on button "Love" at bounding box center [1038, 279] width 53 height 30
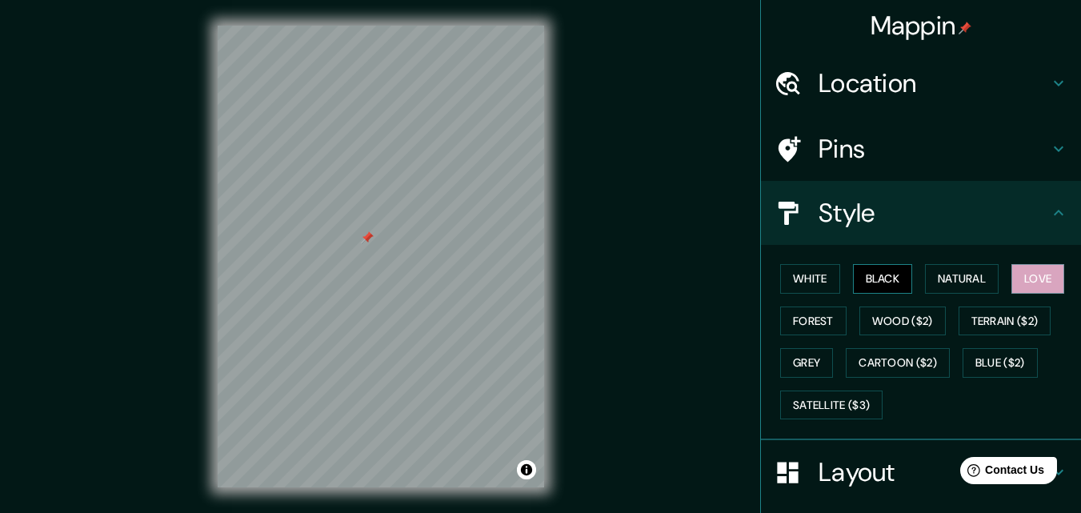
click at [857, 270] on button "Black" at bounding box center [883, 279] width 60 height 30
click at [811, 281] on button "White" at bounding box center [810, 279] width 60 height 30
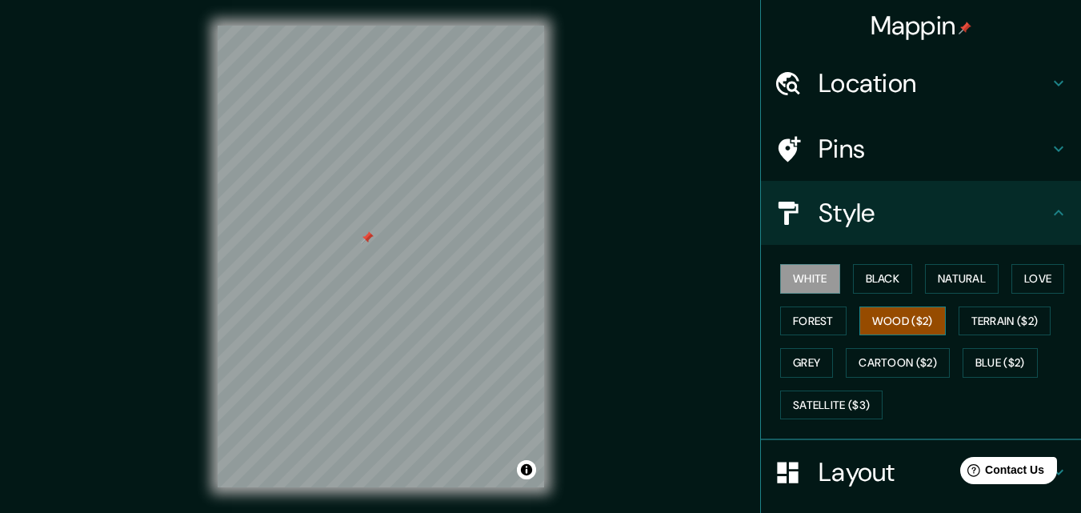
click at [871, 320] on button "Wood ($2)" at bounding box center [902, 321] width 86 height 30
click at [815, 359] on button "Grey" at bounding box center [806, 363] width 53 height 30
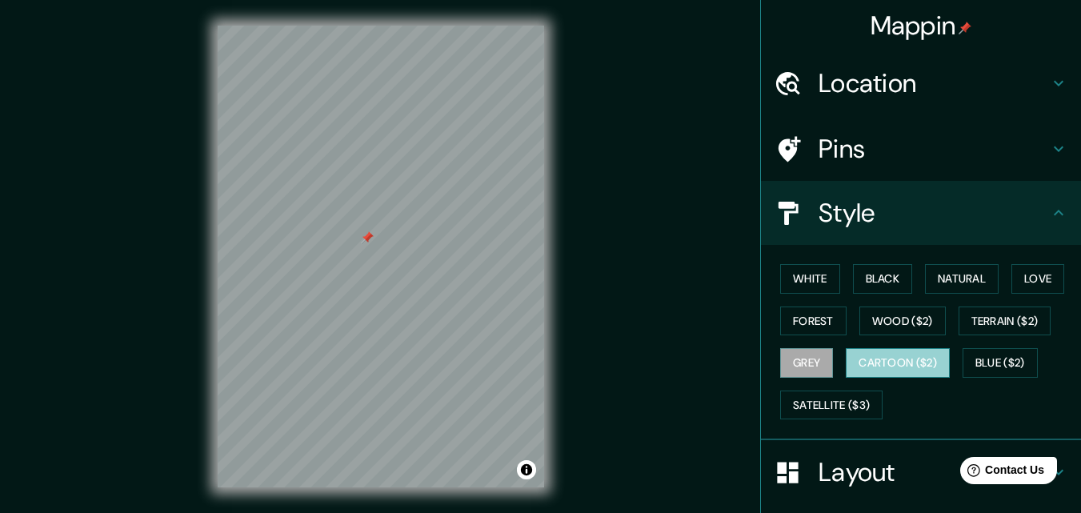
click at [852, 371] on button "Cartoon ($2)" at bounding box center [898, 363] width 104 height 30
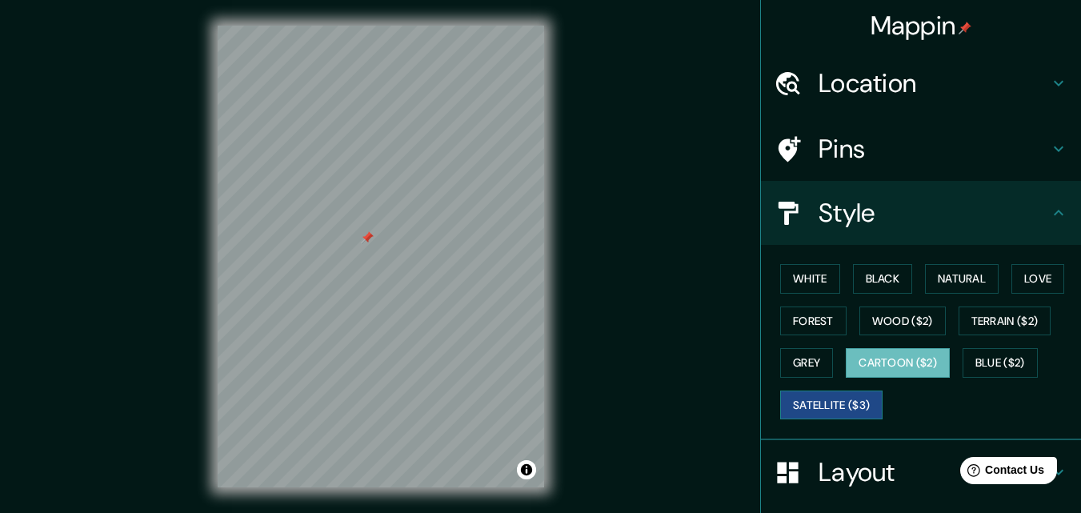
click at [816, 393] on button "Satellite ($3)" at bounding box center [831, 406] width 102 height 30
click at [1049, 214] on icon at bounding box center [1058, 212] width 19 height 19
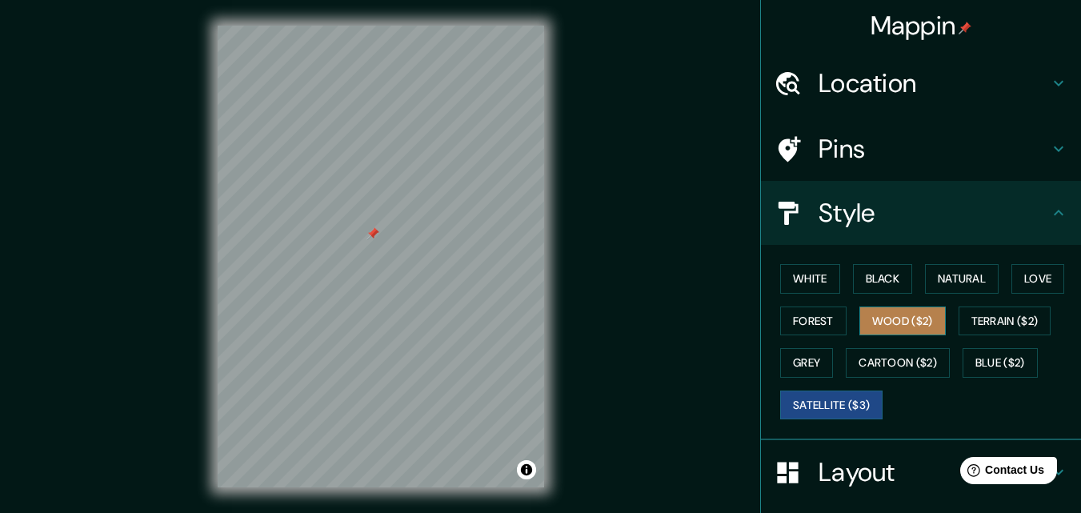
click at [880, 332] on button "Wood ($2)" at bounding box center [902, 321] width 86 height 30
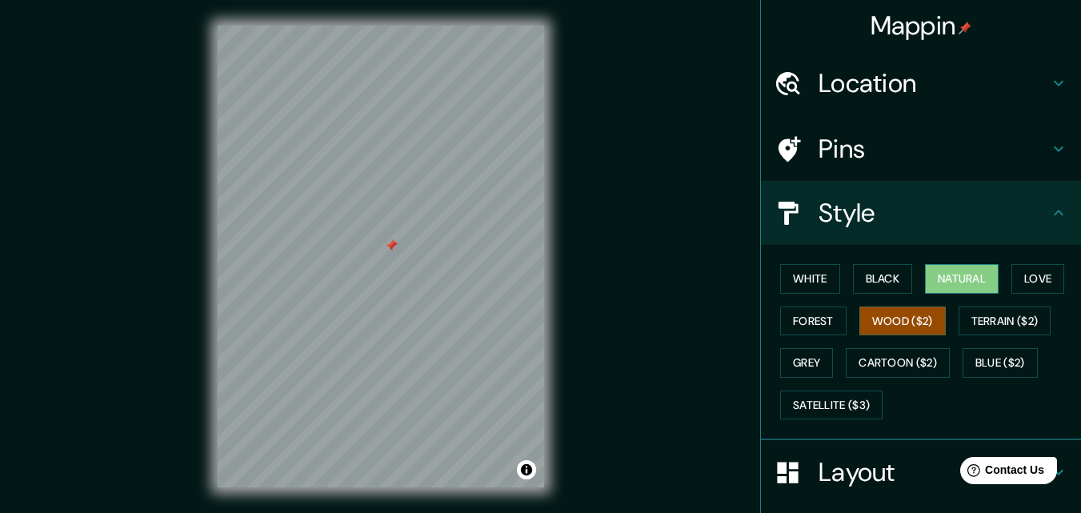
click at [956, 286] on button "Natural" at bounding box center [962, 279] width 74 height 30
click at [807, 327] on button "Forest" at bounding box center [813, 321] width 66 height 30
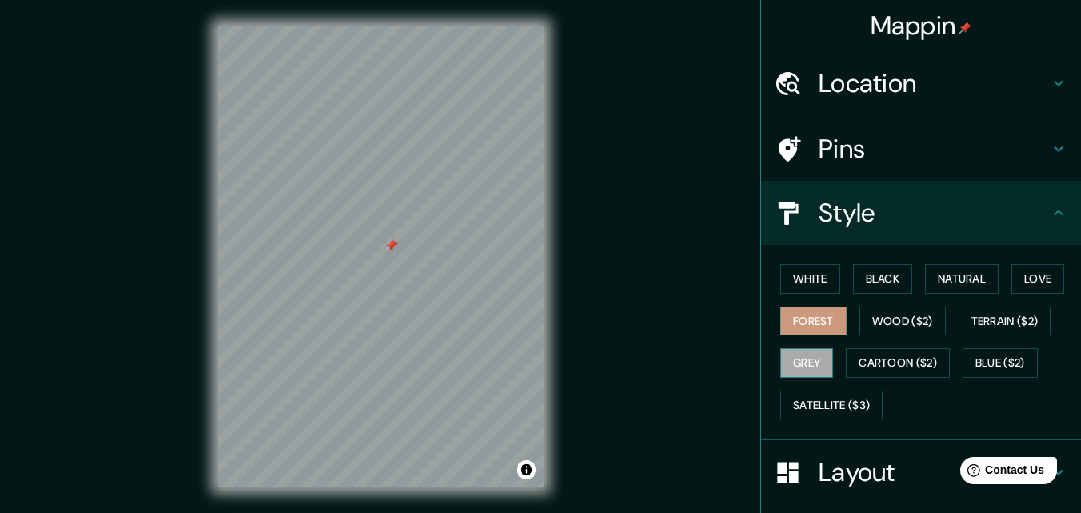
click at [796, 363] on button "Grey" at bounding box center [806, 363] width 53 height 30
click at [956, 282] on button "Natural" at bounding box center [962, 279] width 74 height 30
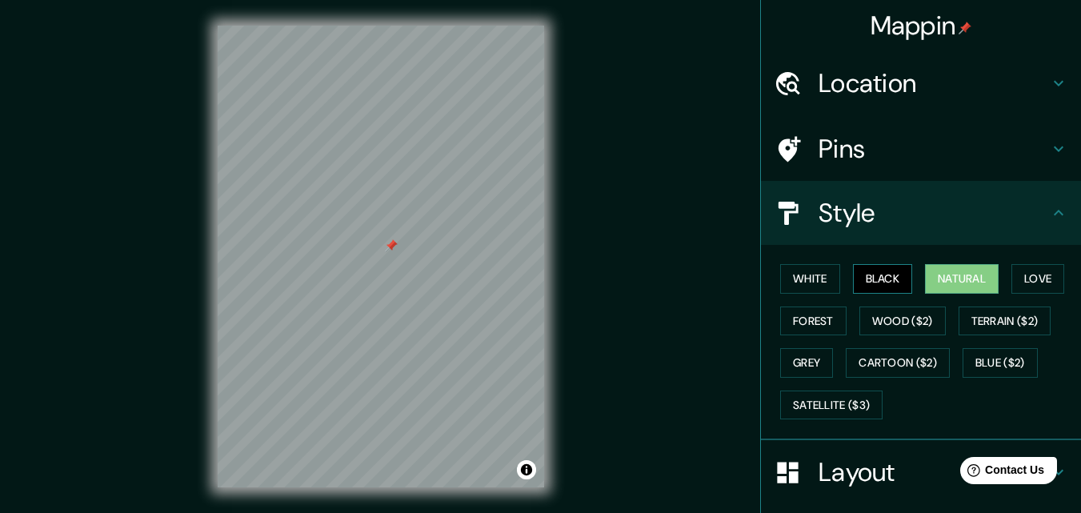
click at [855, 287] on button "Black" at bounding box center [883, 279] width 60 height 30
click at [962, 276] on button "Natural" at bounding box center [962, 279] width 74 height 30
click at [1036, 282] on button "Love" at bounding box center [1038, 279] width 53 height 30
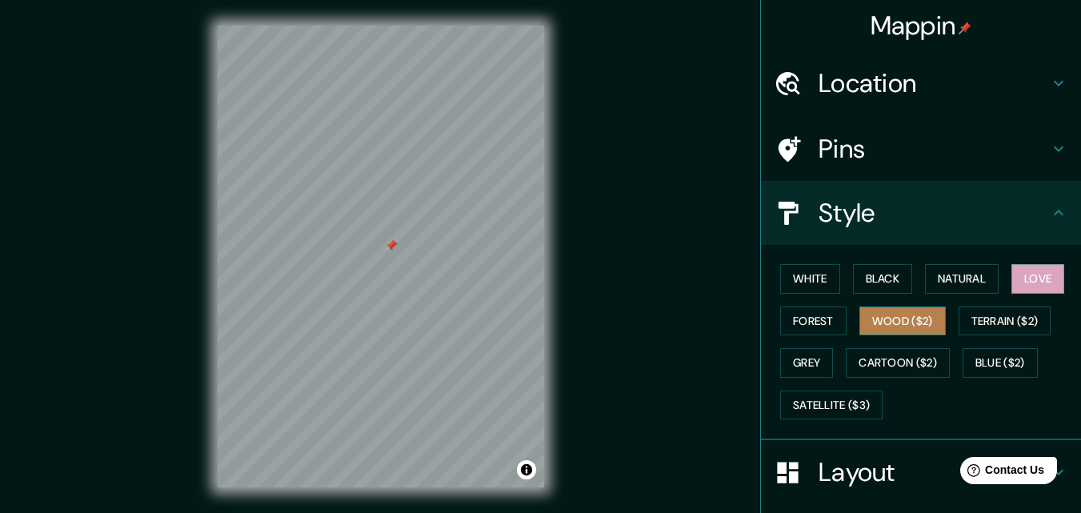
click at [892, 329] on button "Wood ($2)" at bounding box center [902, 321] width 86 height 30
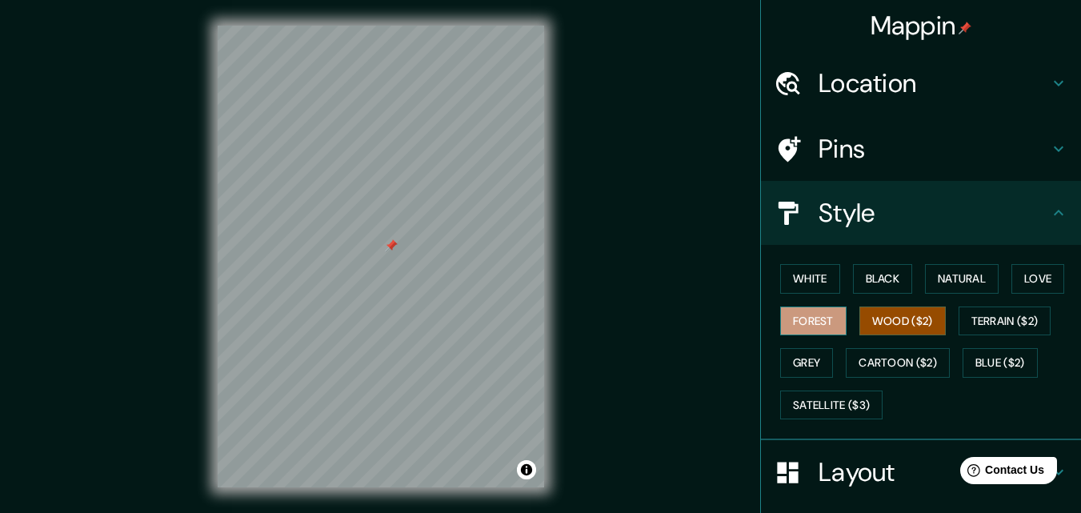
click at [792, 326] on button "Forest" at bounding box center [813, 321] width 66 height 30
click at [822, 362] on button "Grey" at bounding box center [806, 363] width 53 height 30
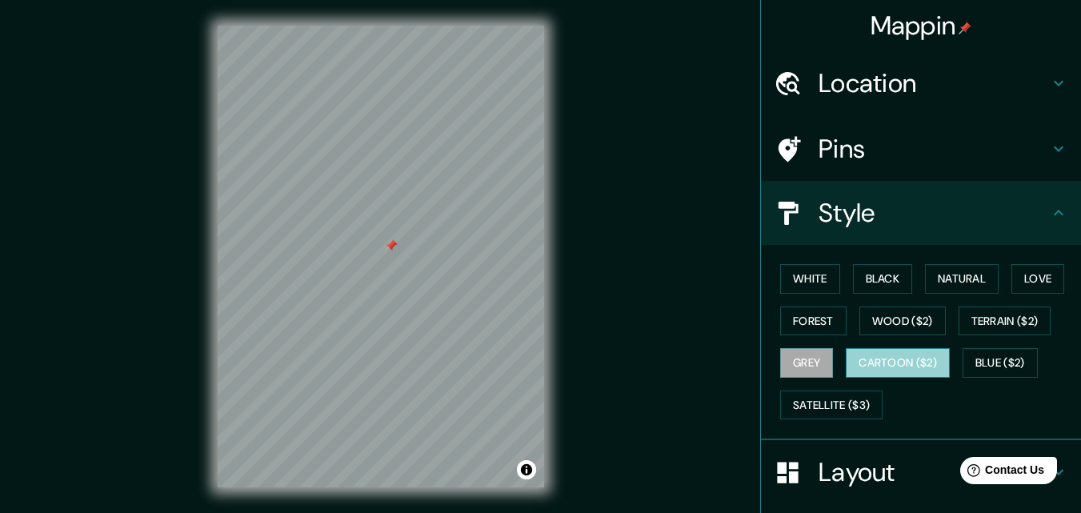
click at [929, 371] on button "Cartoon ($2)" at bounding box center [898, 363] width 104 height 30
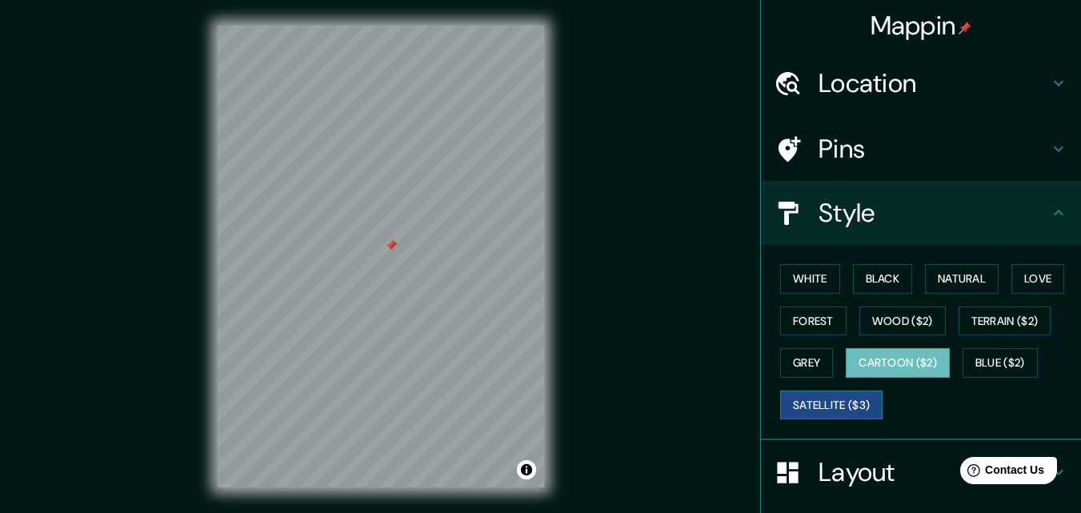
click at [817, 415] on button "Satellite ($3)" at bounding box center [831, 406] width 102 height 30
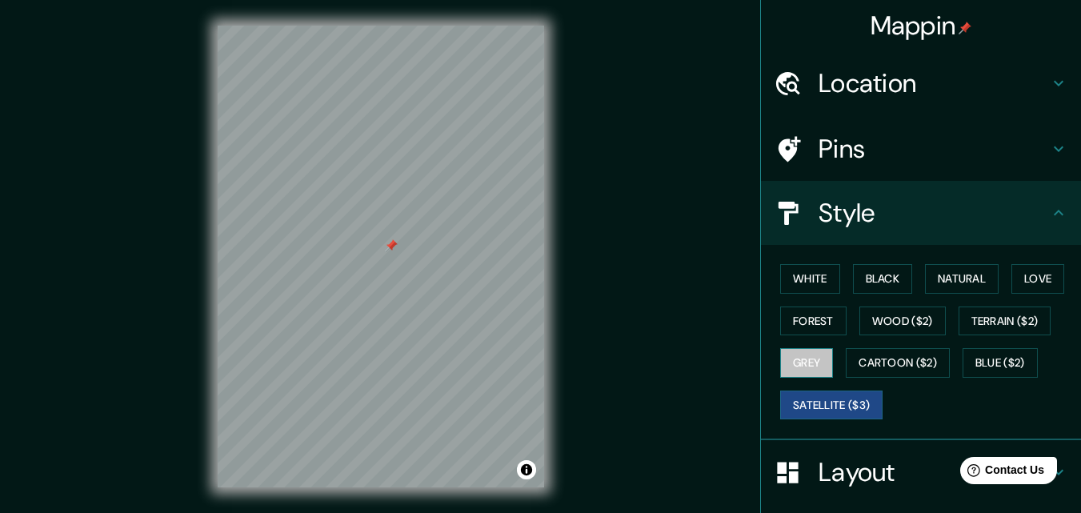
click at [807, 375] on button "Grey" at bounding box center [806, 363] width 53 height 30
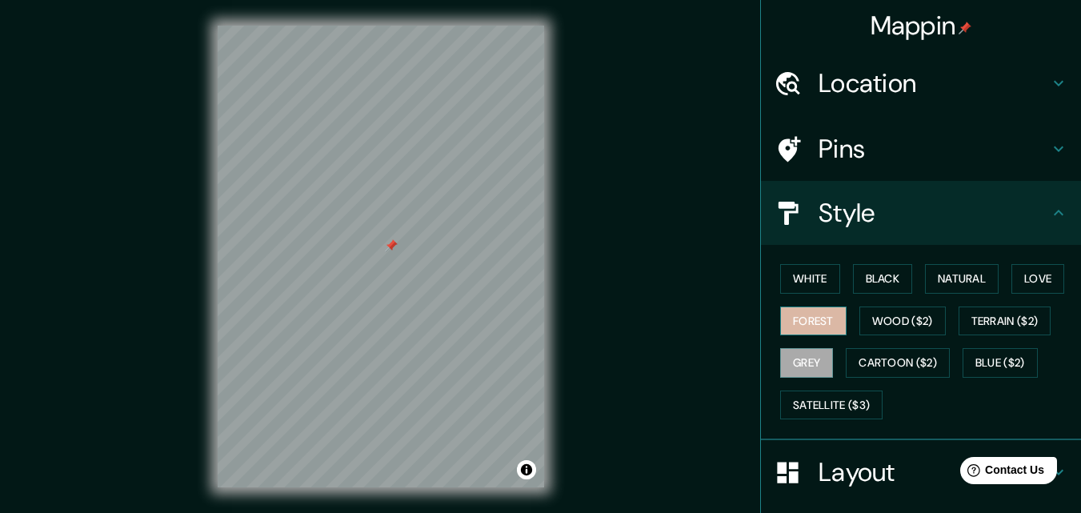
click at [811, 335] on button "Forest" at bounding box center [813, 321] width 66 height 30
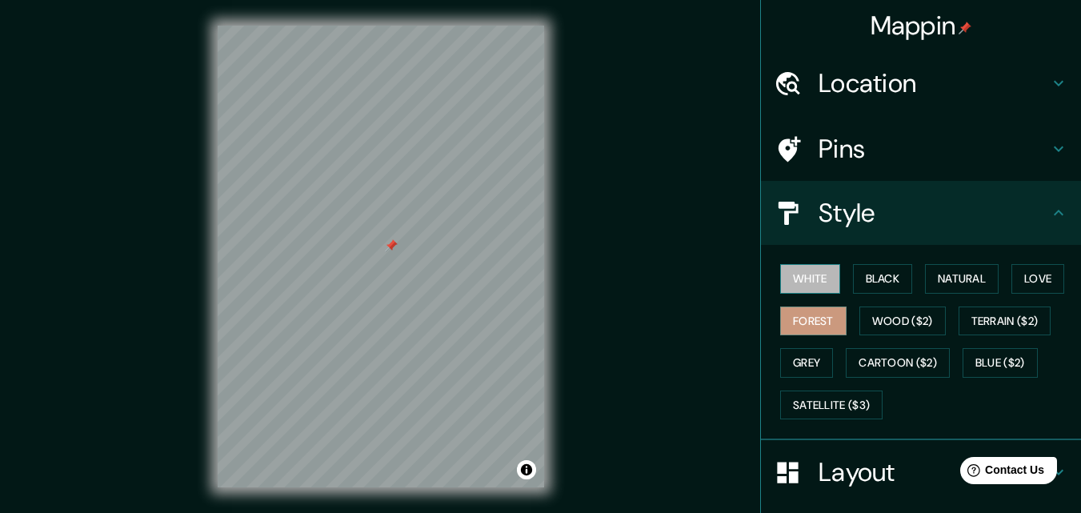
click at [805, 280] on button "White" at bounding box center [810, 279] width 60 height 30
click at [883, 294] on div "White Black Natural Love Forest Wood ($2) Terrain ($2) Grey Cartoon ($2) Blue (…" at bounding box center [927, 342] width 307 height 168
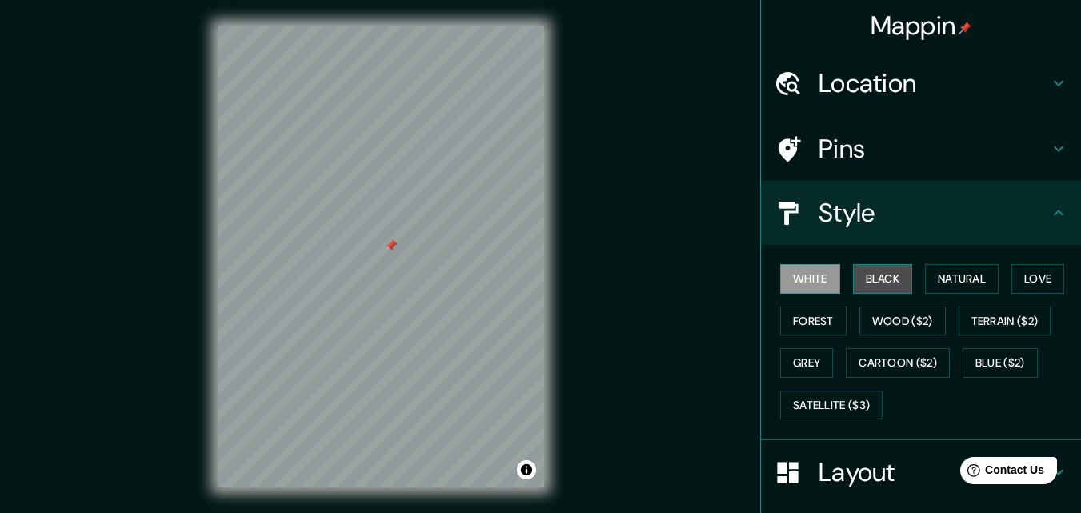
click at [883, 284] on button "Black" at bounding box center [883, 279] width 60 height 30
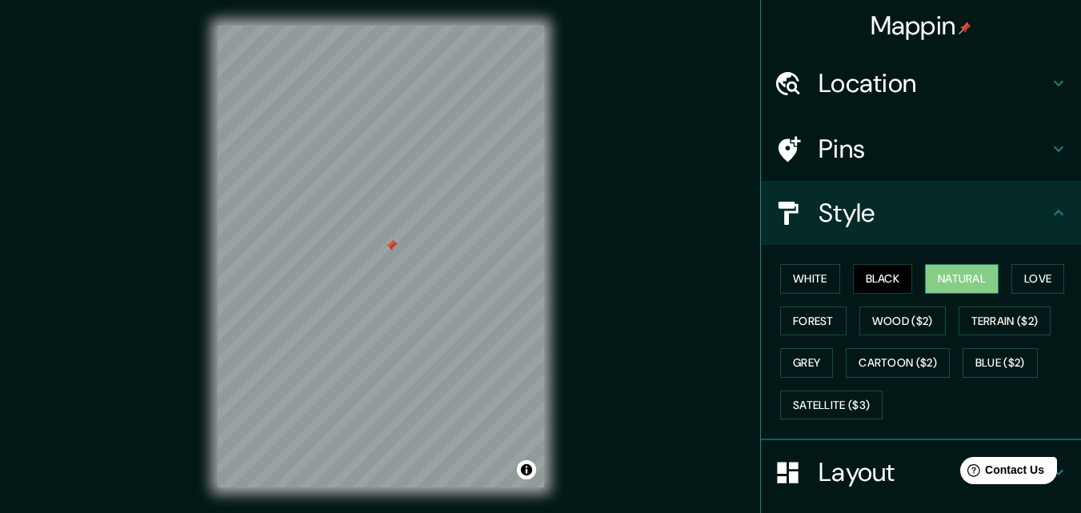
click at [948, 274] on button "Natural" at bounding box center [962, 279] width 74 height 30
click at [1031, 273] on button "Love" at bounding box center [1038, 279] width 53 height 30
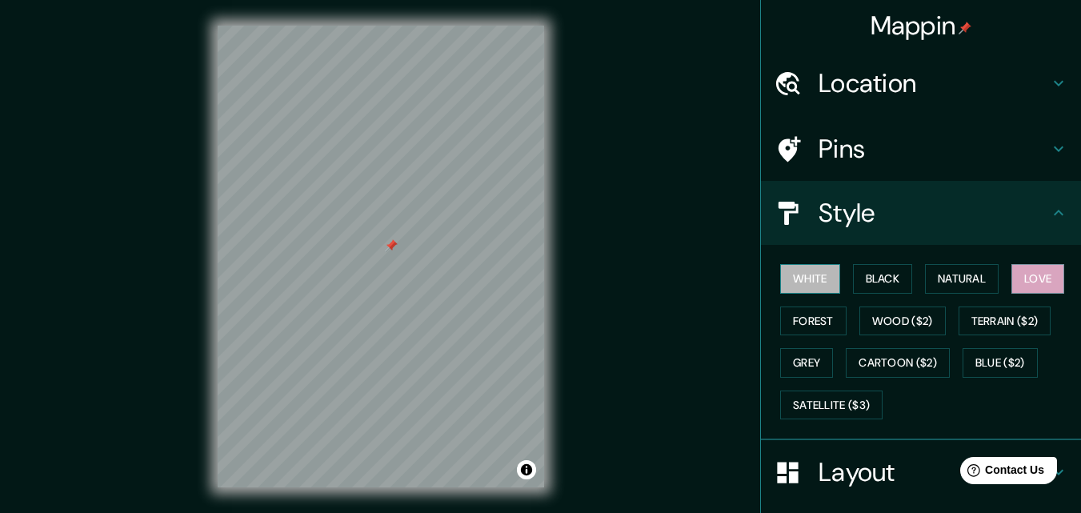
click at [798, 282] on button "White" at bounding box center [810, 279] width 60 height 30
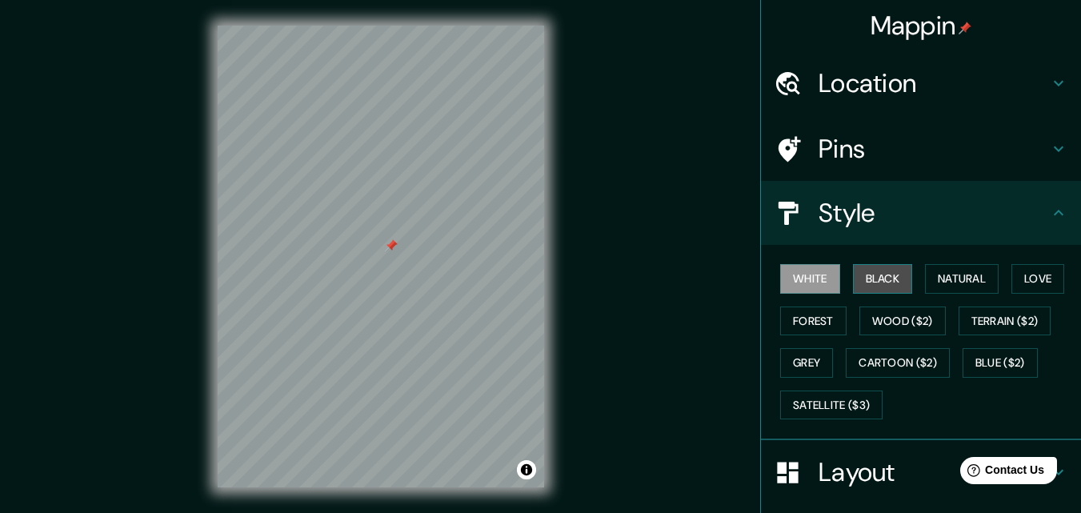
click at [883, 277] on button "Black" at bounding box center [883, 279] width 60 height 30
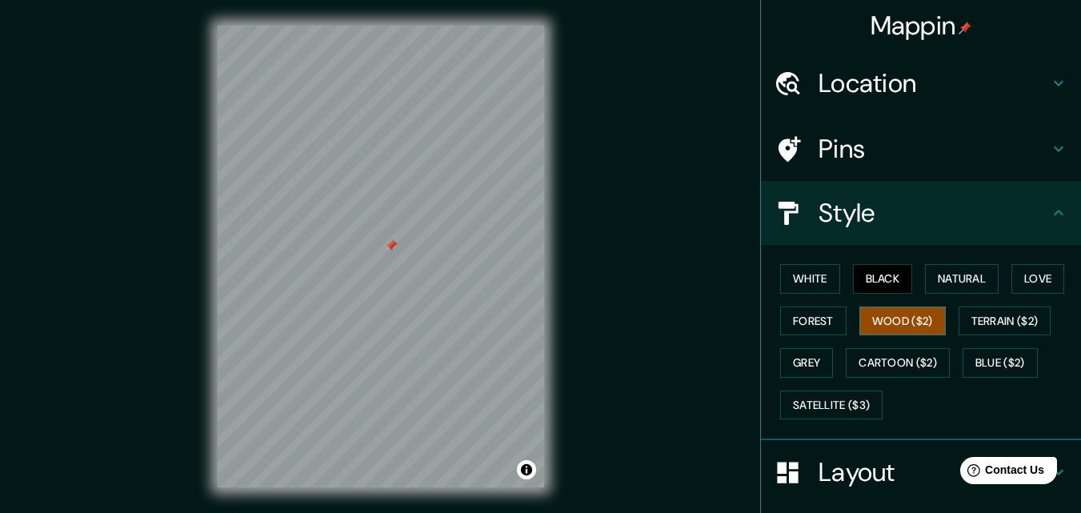
click at [885, 318] on button "Wood ($2)" at bounding box center [902, 321] width 86 height 30
click at [996, 316] on button "Terrain ($2)" at bounding box center [1005, 321] width 93 height 30
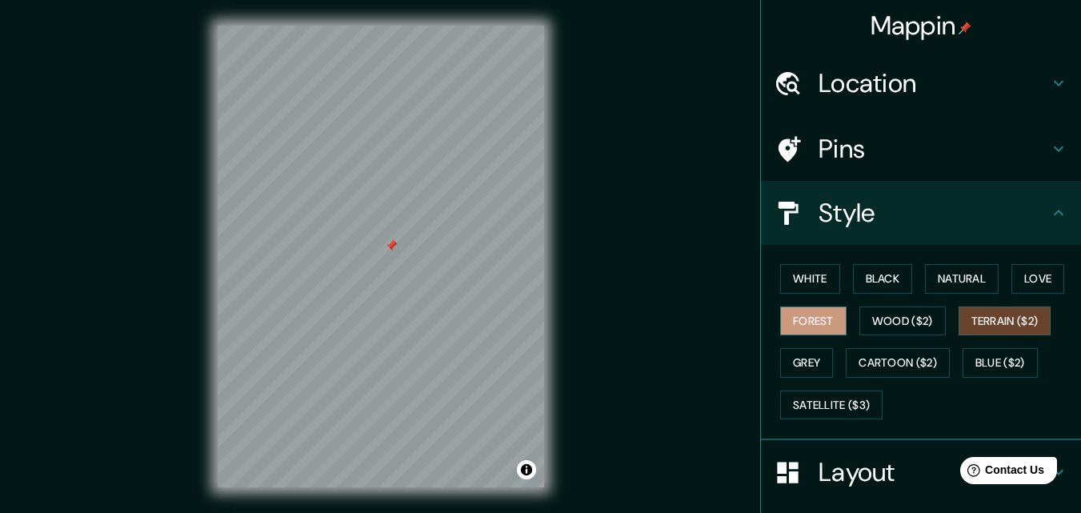
click at [787, 332] on button "Forest" at bounding box center [813, 321] width 66 height 30
click at [823, 368] on button "Grey" at bounding box center [806, 363] width 53 height 30
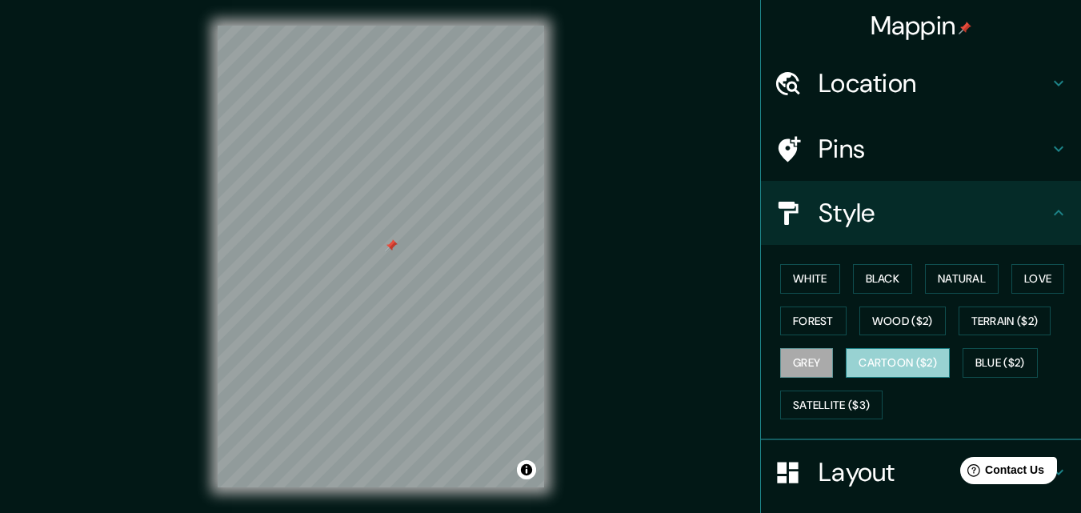
click at [895, 360] on button "Cartoon ($2)" at bounding box center [898, 363] width 104 height 30
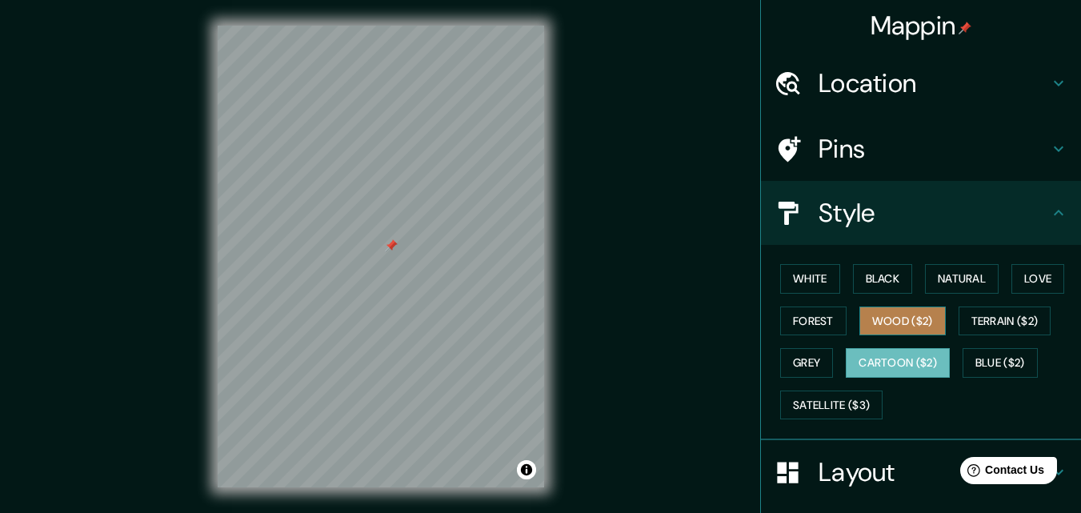
click at [891, 335] on button "Wood ($2)" at bounding box center [902, 321] width 86 height 30
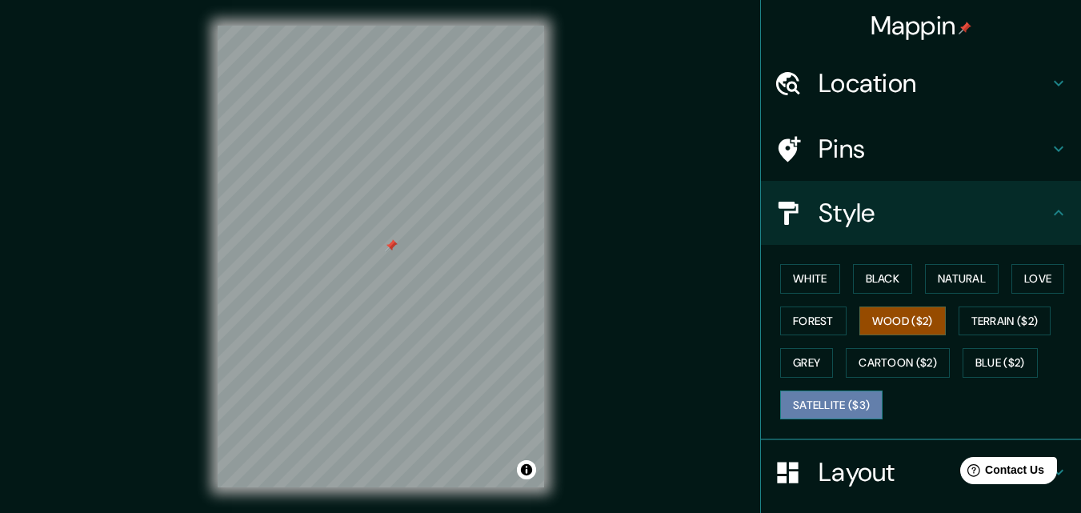
click at [839, 404] on button "Satellite ($3)" at bounding box center [831, 406] width 102 height 30
click at [1049, 215] on icon at bounding box center [1058, 212] width 19 height 19
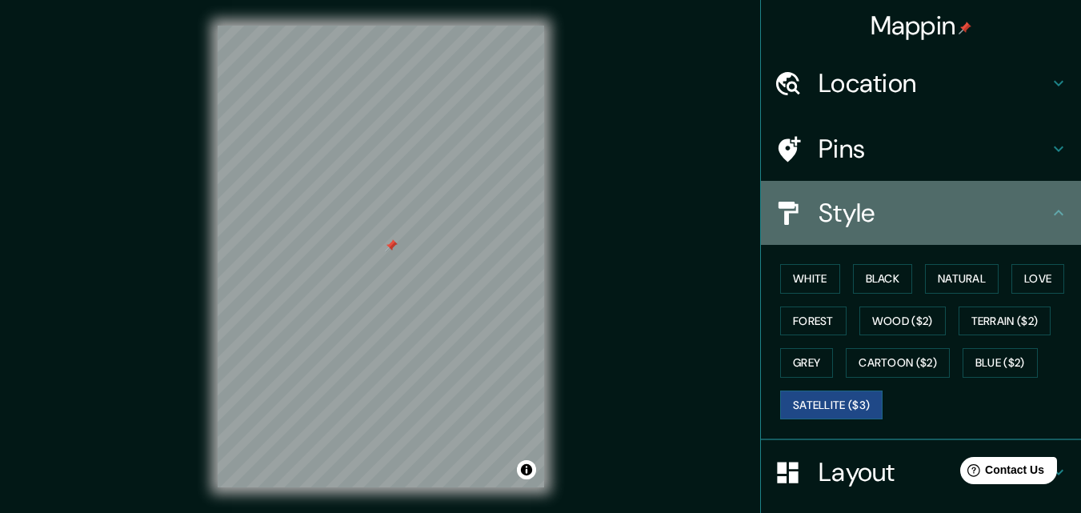
click at [1049, 213] on icon at bounding box center [1058, 212] width 19 height 19
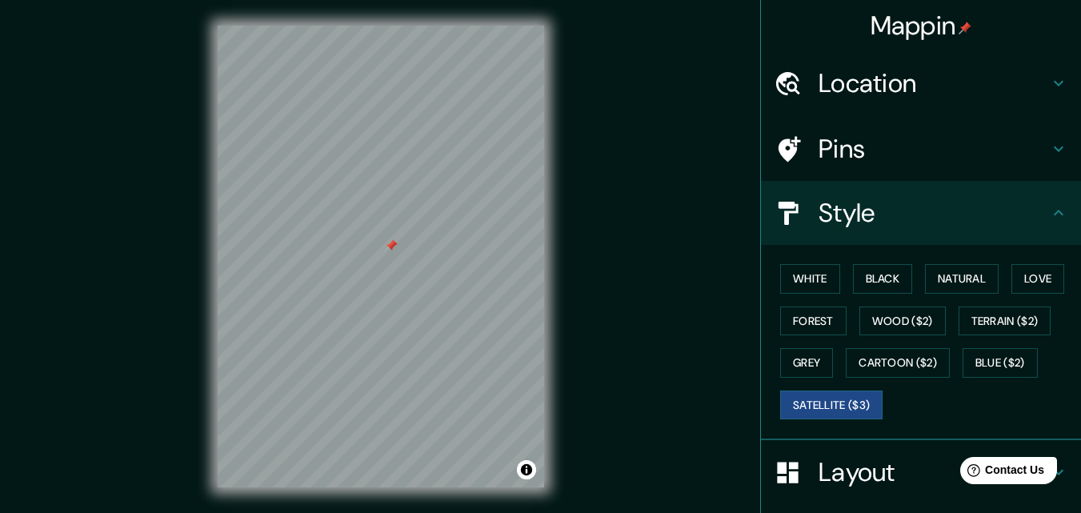
click at [1054, 211] on icon at bounding box center [1059, 213] width 10 height 6
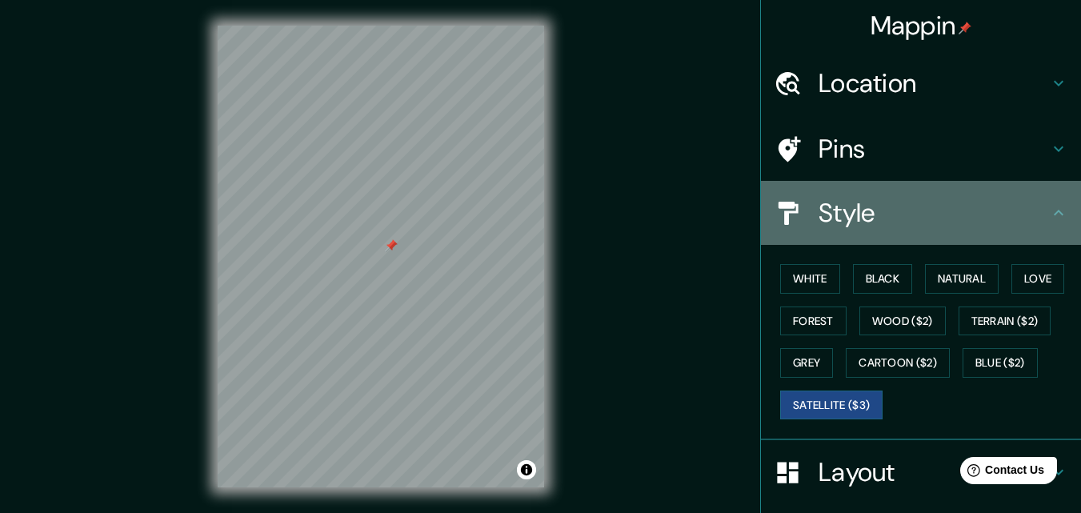
click at [1054, 211] on icon at bounding box center [1059, 213] width 10 height 6
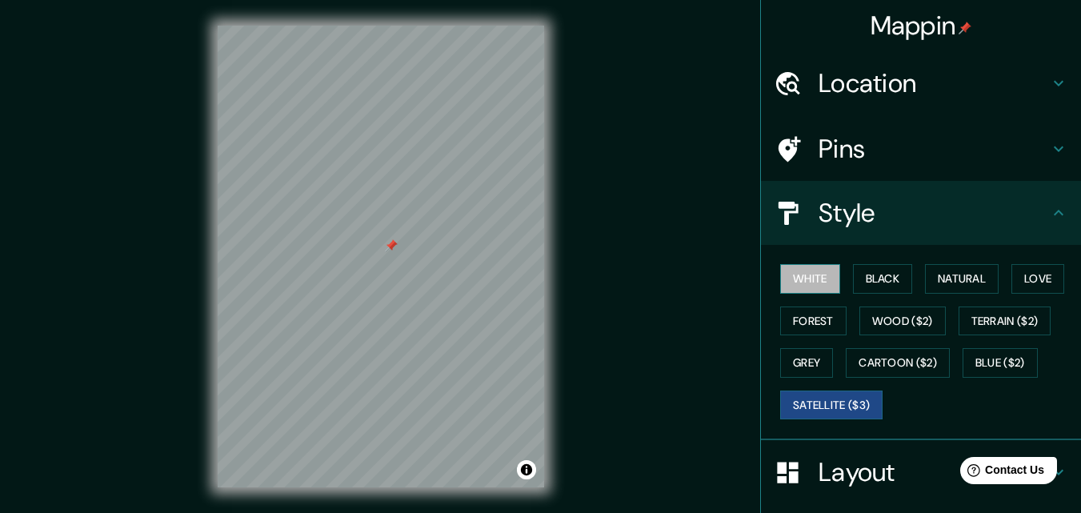
click at [817, 285] on button "White" at bounding box center [810, 279] width 60 height 30
click at [1049, 216] on icon at bounding box center [1058, 212] width 19 height 19
click at [1051, 151] on icon at bounding box center [1058, 148] width 19 height 19
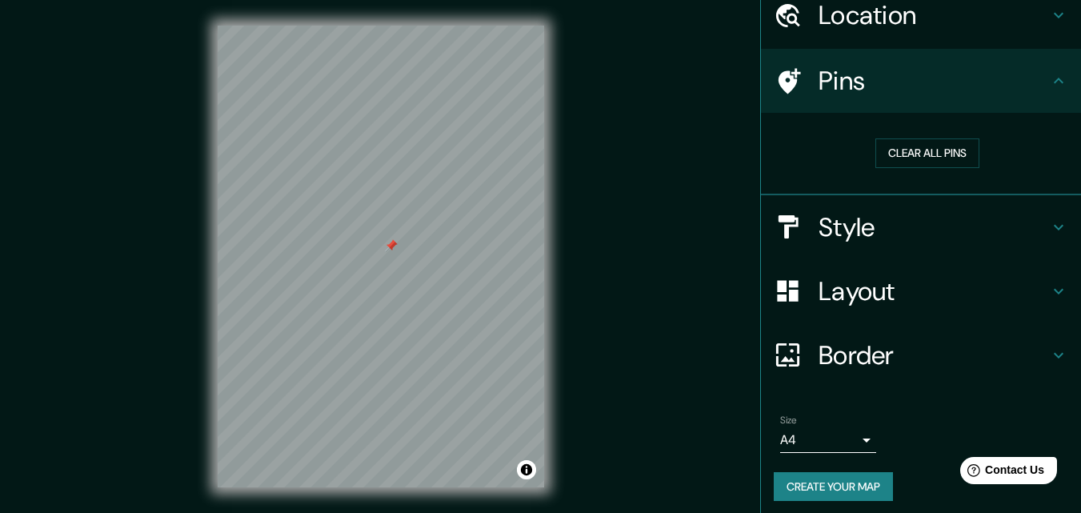
scroll to position [75, 0]
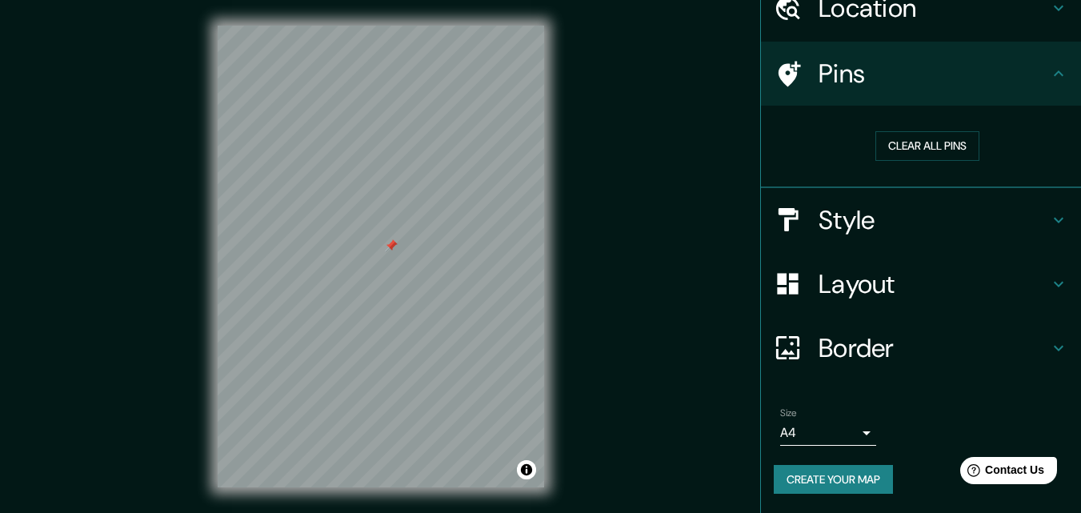
click at [1052, 343] on icon at bounding box center [1058, 348] width 19 height 19
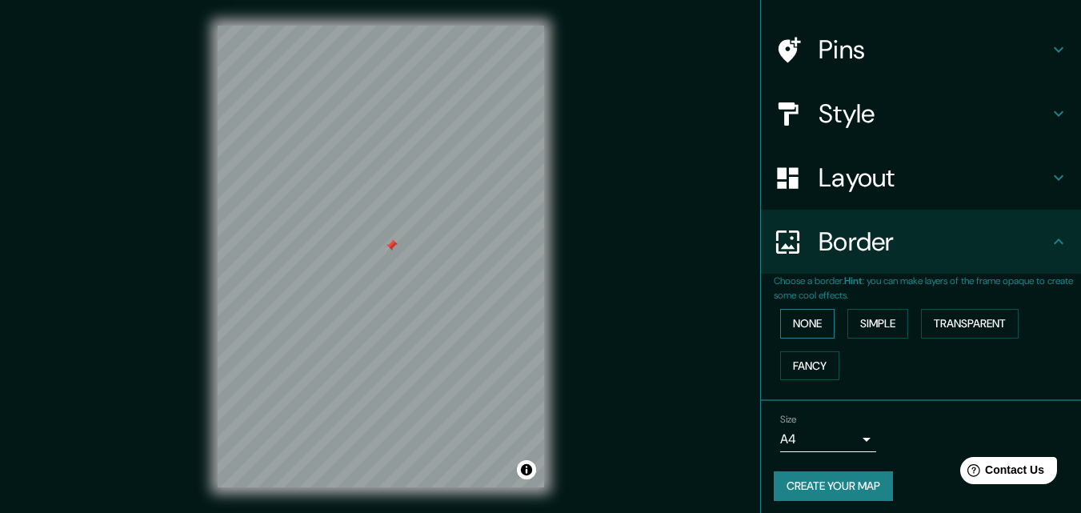
scroll to position [106, 0]
